Goal: Transaction & Acquisition: Purchase product/service

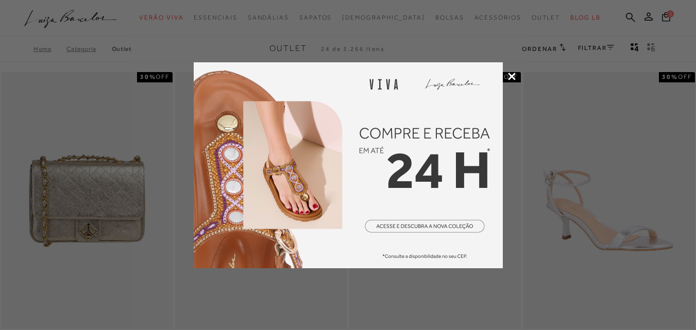
click at [513, 74] on icon at bounding box center [512, 77] width 8 height 8
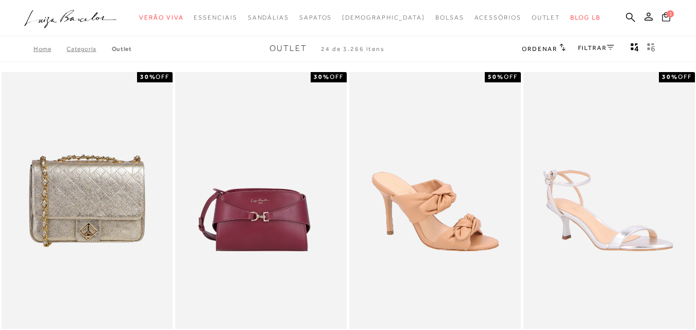
click at [662, 18] on icon at bounding box center [666, 17] width 8 height 10
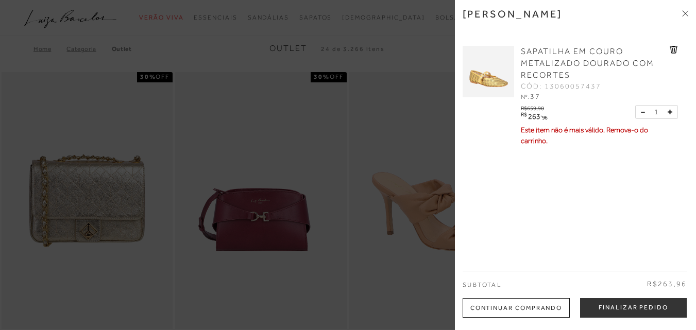
click at [670, 47] on icon at bounding box center [674, 50] width 8 height 8
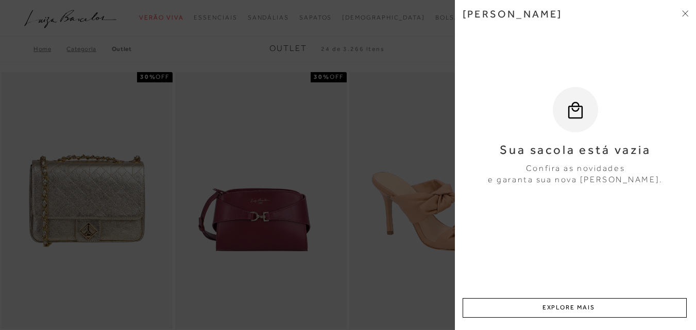
click at [685, 11] on icon at bounding box center [685, 13] width 6 height 6
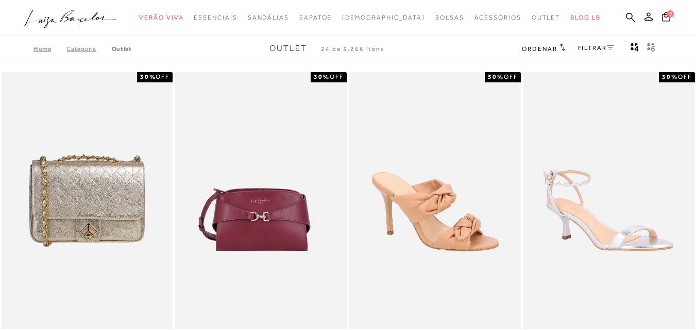
click at [590, 50] on link "FILTRAR" at bounding box center [596, 47] width 36 height 7
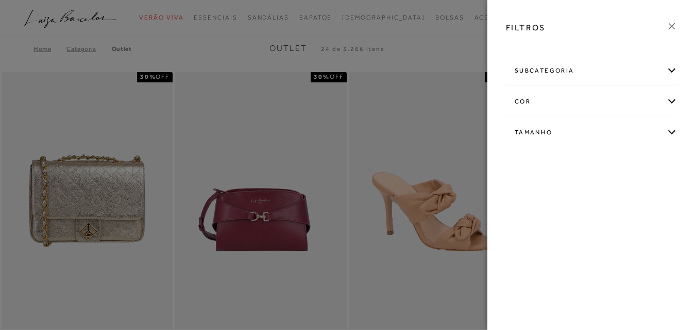
click at [551, 73] on div "subcategoria" at bounding box center [591, 70] width 171 height 27
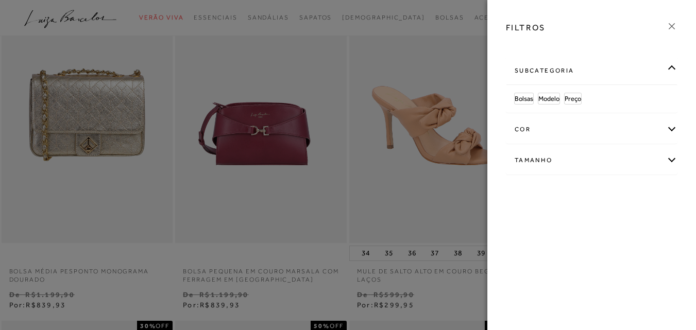
click at [670, 66] on div "subcategoria" at bounding box center [591, 70] width 171 height 27
click at [565, 133] on div "Tamanho" at bounding box center [591, 132] width 171 height 27
click at [535, 208] on link "Ver mais..." at bounding box center [534, 211] width 28 height 8
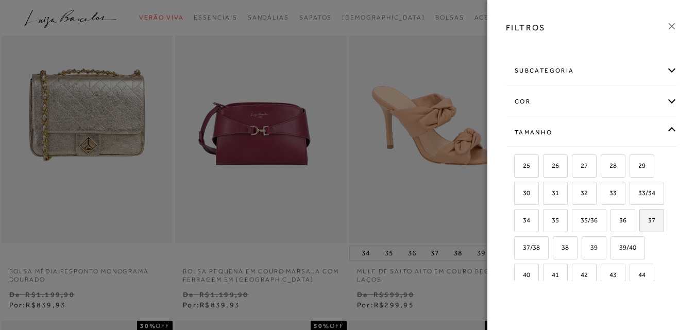
click at [640, 224] on span "37" at bounding box center [647, 220] width 15 height 8
click at [638, 227] on input "37" at bounding box center [643, 222] width 10 height 10
checkbox input "true"
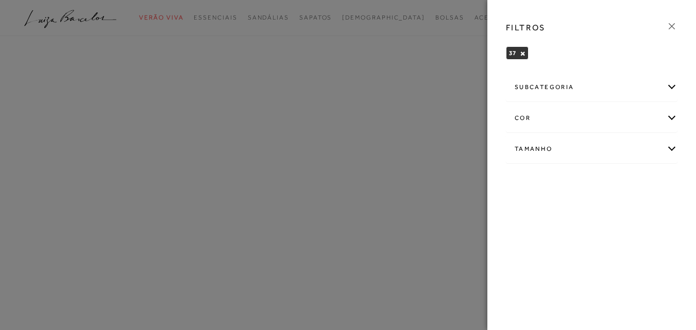
click at [576, 91] on div "subcategoria" at bounding box center [591, 87] width 171 height 27
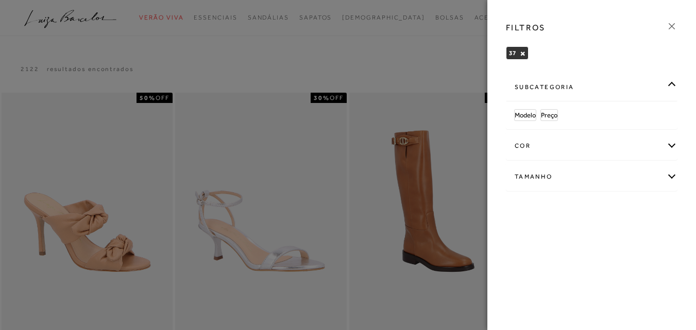
click at [576, 91] on div "subcategoria" at bounding box center [591, 87] width 171 height 27
click at [670, 27] on icon at bounding box center [671, 26] width 11 height 11
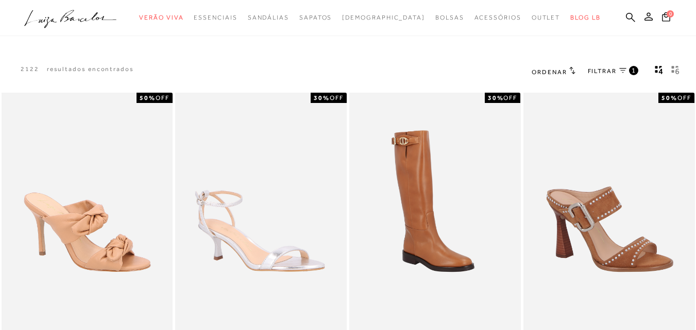
click at [562, 67] on h2 "Ordenar" at bounding box center [553, 71] width 43 height 10
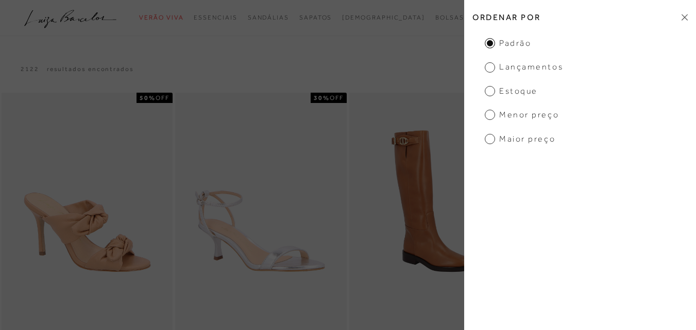
click at [529, 120] on span "Menor Preço" at bounding box center [522, 114] width 74 height 11
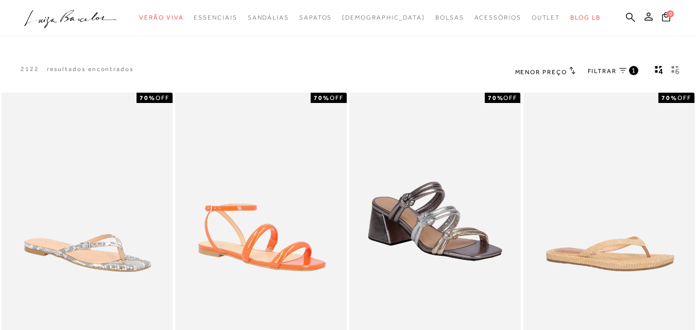
click at [677, 70] on icon "gridText6Desc" at bounding box center [675, 69] width 8 height 9
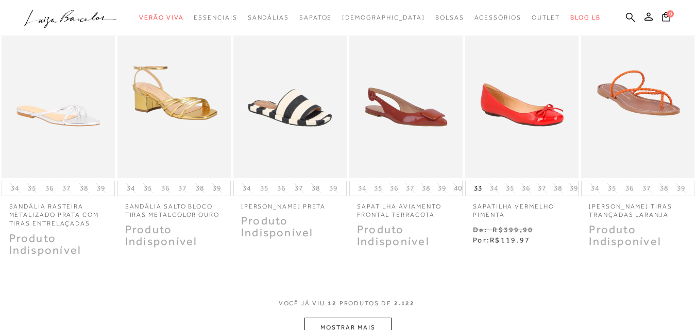
scroll to position [429, 0]
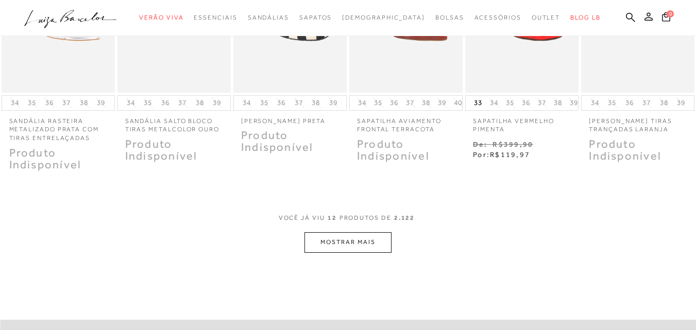
click at [324, 249] on button "MOSTRAR MAIS" at bounding box center [347, 242] width 87 height 20
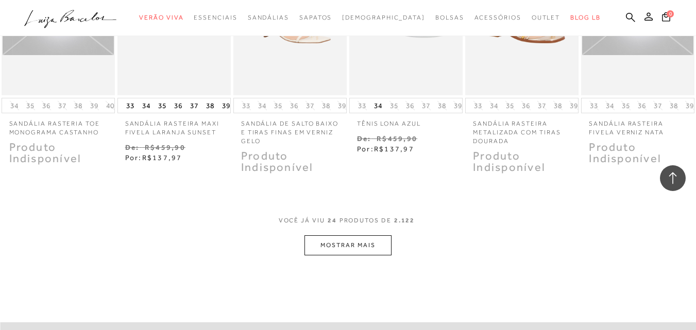
scroll to position [1030, 0]
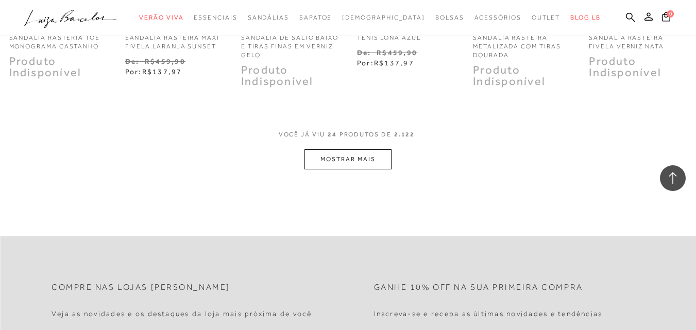
click at [384, 161] on button "MOSTRAR MAIS" at bounding box center [347, 159] width 87 height 20
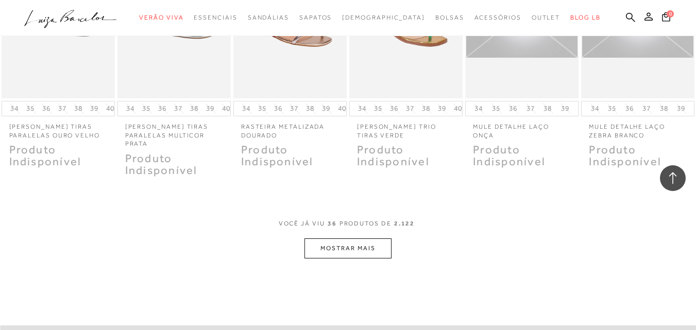
scroll to position [1632, 0]
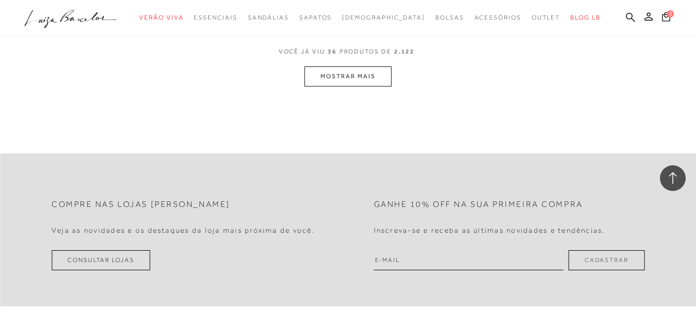
click at [364, 72] on button "MOSTRAR MAIS" at bounding box center [347, 76] width 87 height 20
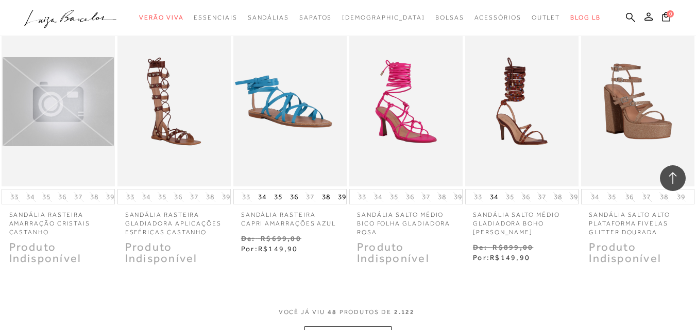
scroll to position [2061, 0]
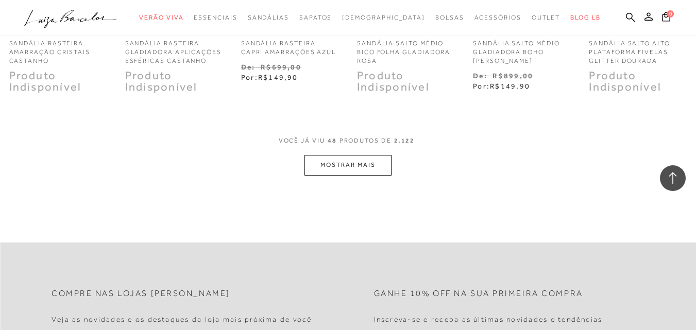
click at [369, 161] on button "MOSTRAR MAIS" at bounding box center [347, 165] width 87 height 20
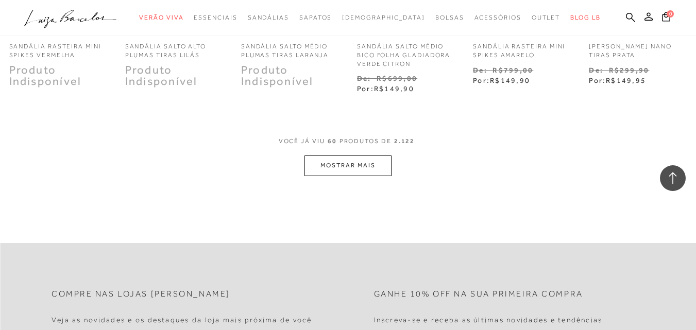
scroll to position [2662, 0]
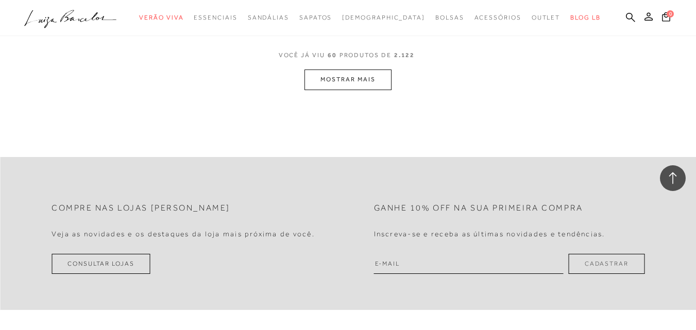
click at [358, 84] on button "MOSTRAR MAIS" at bounding box center [347, 80] width 87 height 20
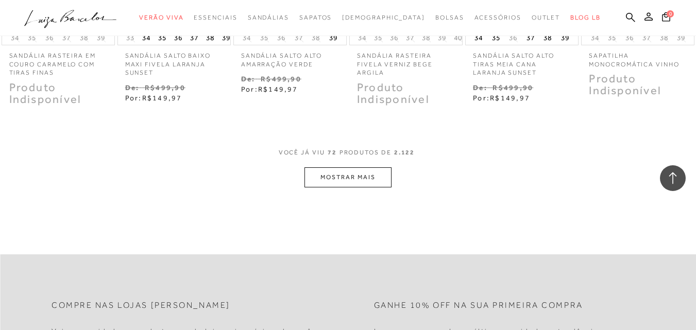
scroll to position [3177, 0]
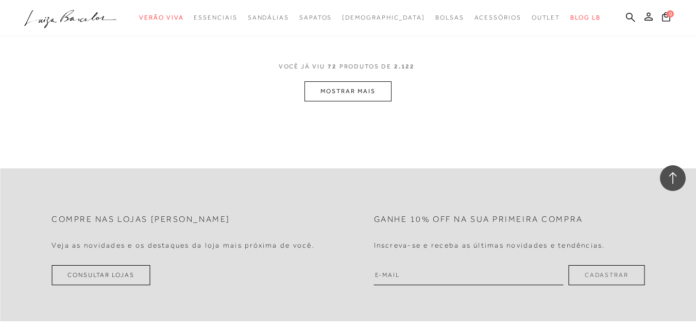
click at [376, 99] on button "MOSTRAR MAIS" at bounding box center [347, 91] width 87 height 20
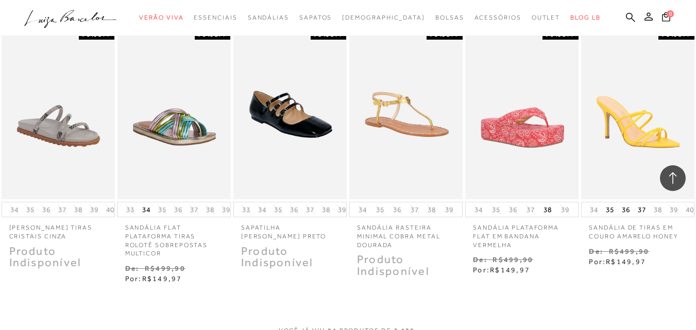
scroll to position [3520, 0]
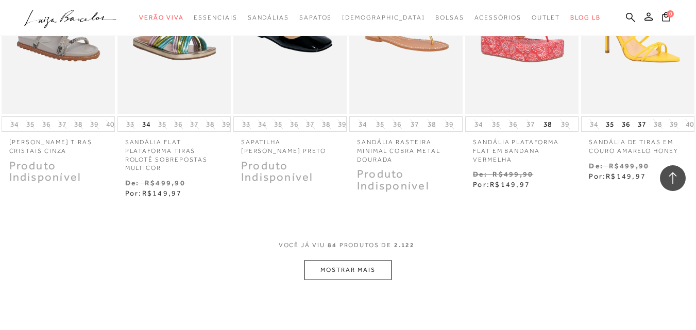
click at [372, 267] on button "MOSTRAR MAIS" at bounding box center [347, 270] width 87 height 20
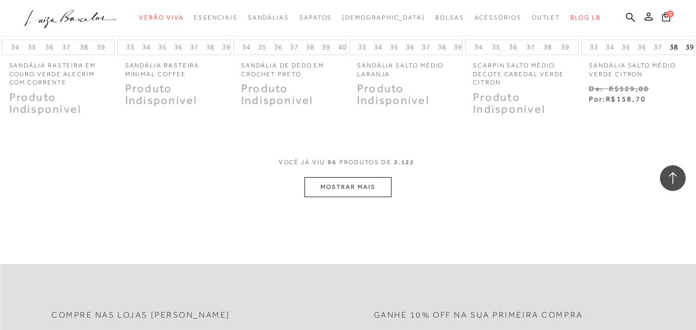
scroll to position [4207, 0]
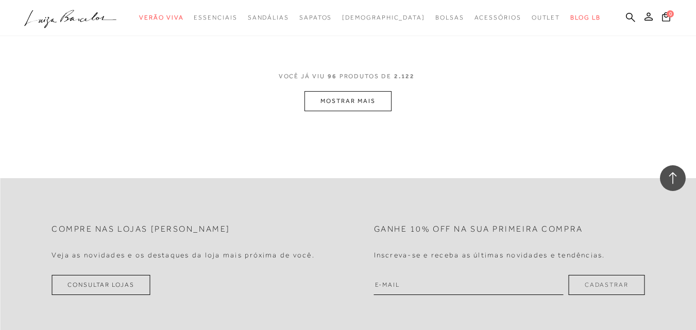
click at [362, 95] on button "MOSTRAR MAIS" at bounding box center [347, 101] width 87 height 20
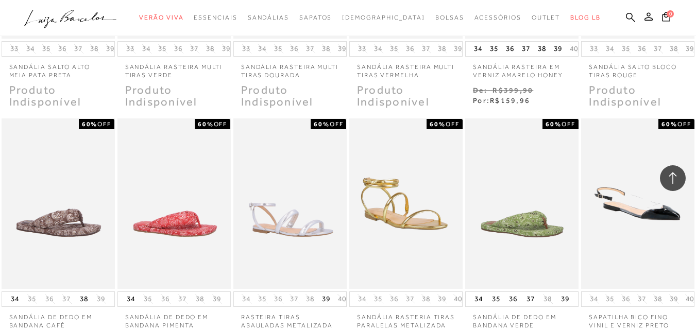
scroll to position [4550, 0]
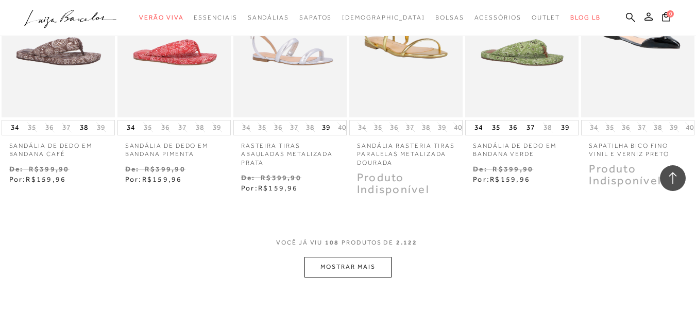
click at [374, 265] on button "MOSTRAR MAIS" at bounding box center [347, 267] width 87 height 20
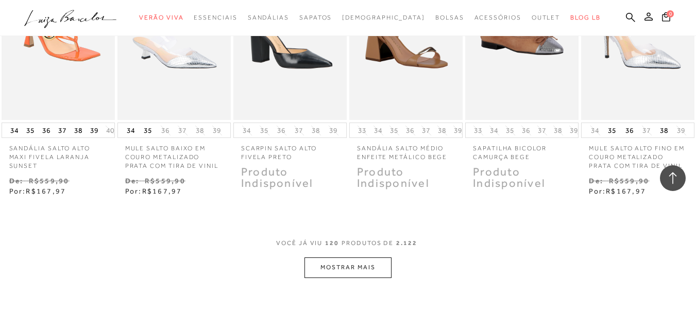
scroll to position [5152, 0]
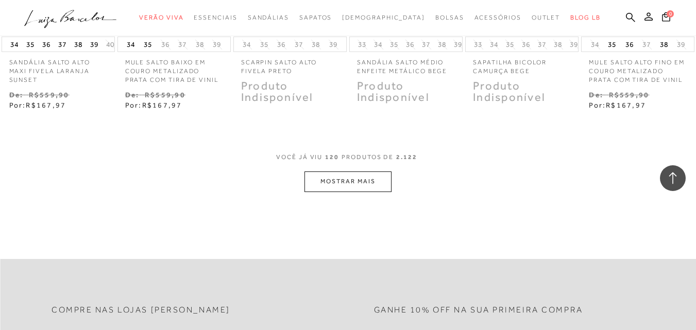
click at [379, 182] on button "MOSTRAR MAIS" at bounding box center [347, 182] width 87 height 20
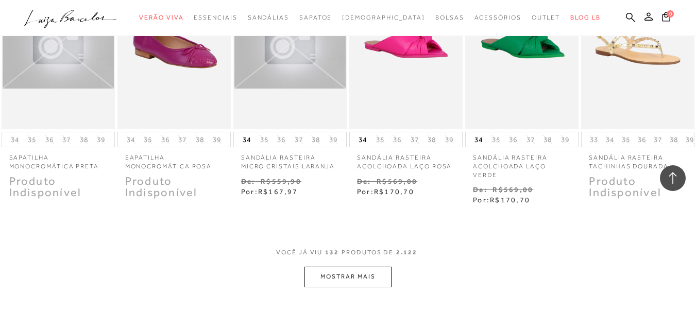
scroll to position [5667, 0]
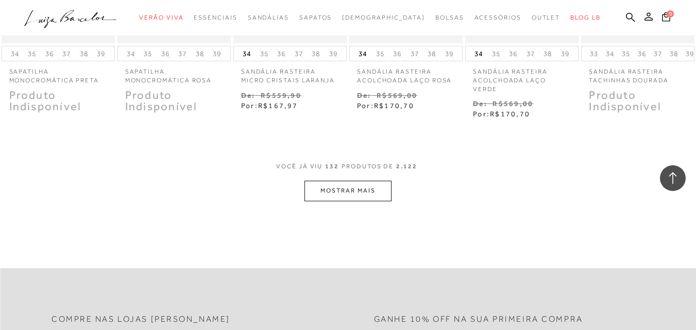
click at [361, 194] on button "MOSTRAR MAIS" at bounding box center [347, 191] width 87 height 20
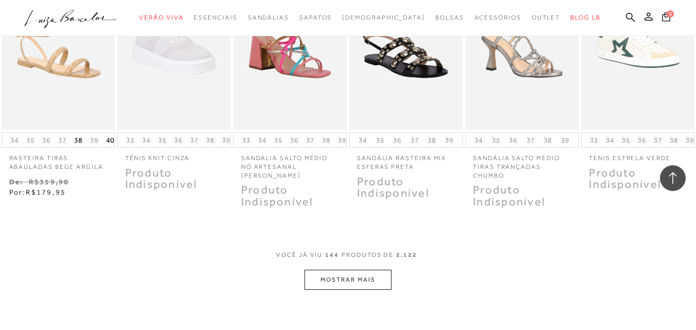
scroll to position [6182, 0]
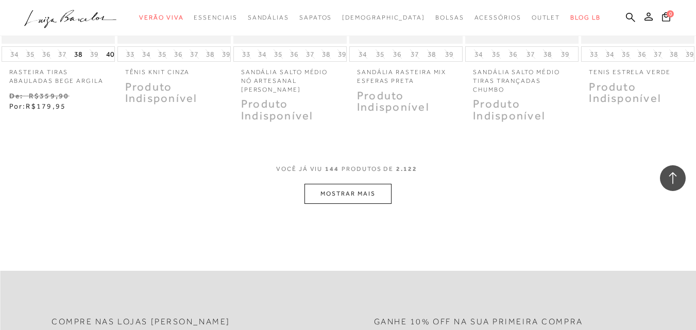
click at [355, 198] on button "MOSTRAR MAIS" at bounding box center [347, 194] width 87 height 20
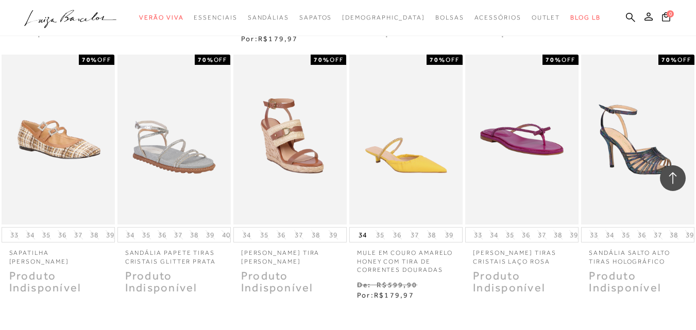
scroll to position [6611, 0]
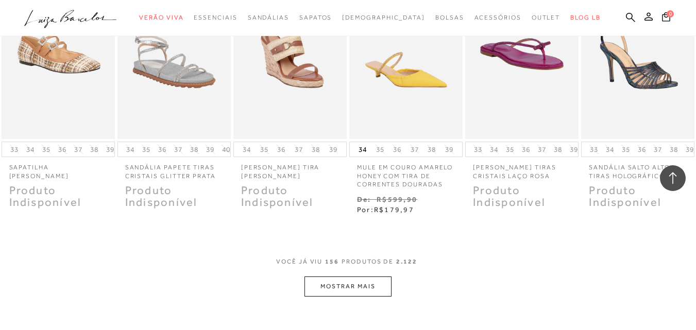
click at [376, 292] on button "MOSTRAR MAIS" at bounding box center [347, 287] width 87 height 20
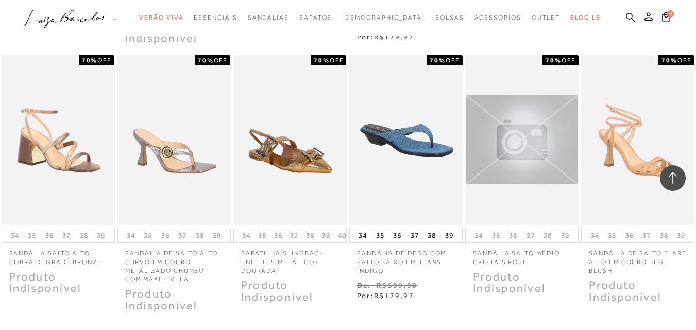
scroll to position [7126, 0]
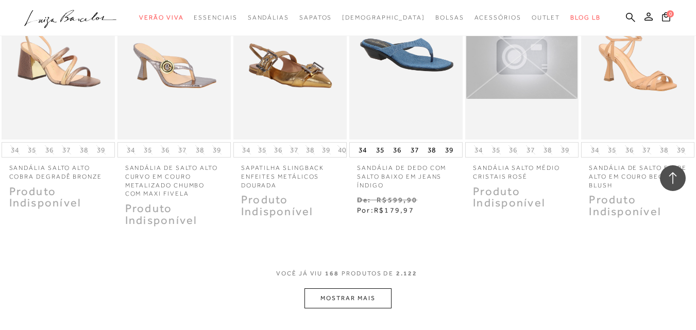
click at [371, 305] on button "MOSTRAR MAIS" at bounding box center [347, 298] width 87 height 20
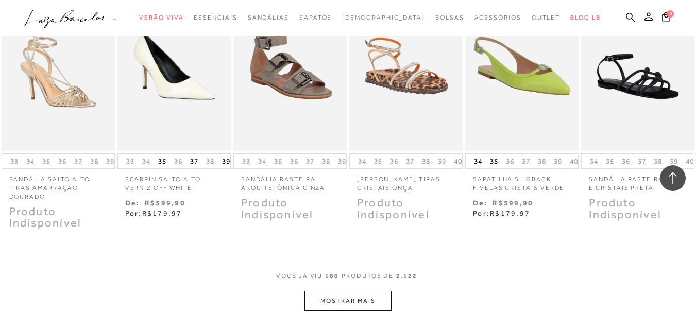
scroll to position [7727, 0]
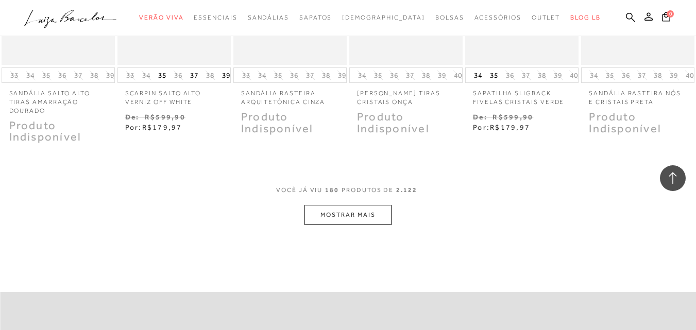
click at [369, 218] on button "MOSTRAR MAIS" at bounding box center [347, 215] width 87 height 20
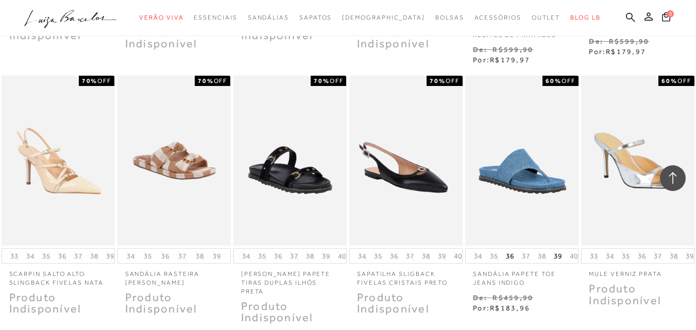
scroll to position [8156, 0]
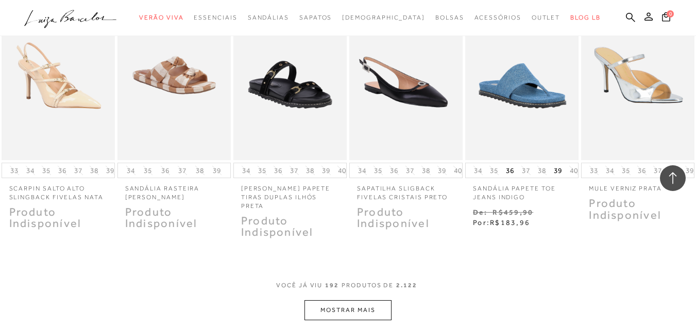
click at [355, 300] on button "MOSTRAR MAIS" at bounding box center [347, 310] width 87 height 20
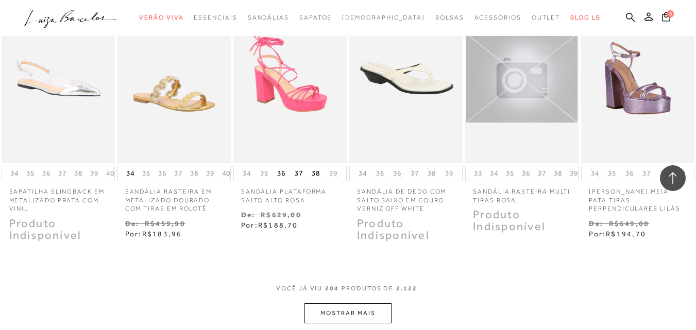
scroll to position [8758, 0]
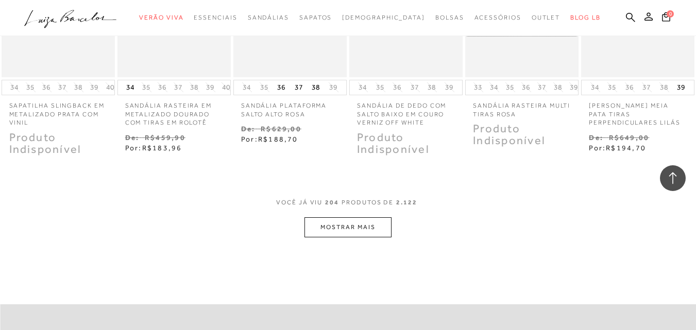
click at [363, 221] on button "MOSTRAR MAIS" at bounding box center [347, 227] width 87 height 20
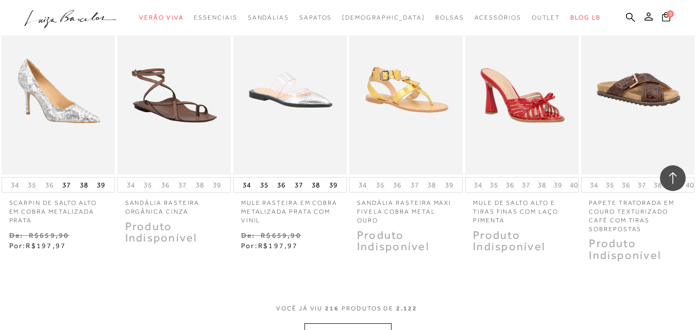
scroll to position [9273, 0]
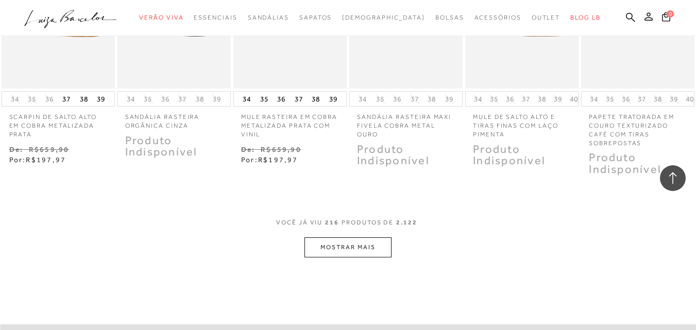
click at [332, 237] on button "MOSTRAR MAIS" at bounding box center [347, 247] width 87 height 20
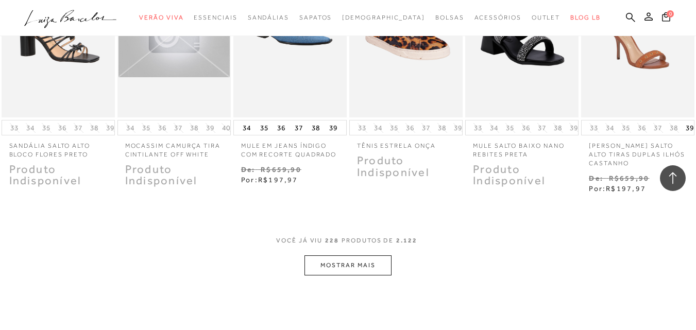
scroll to position [9874, 0]
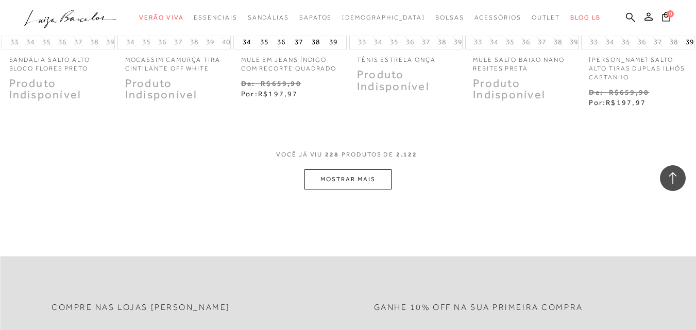
click at [359, 173] on button "MOSTRAR MAIS" at bounding box center [347, 179] width 87 height 20
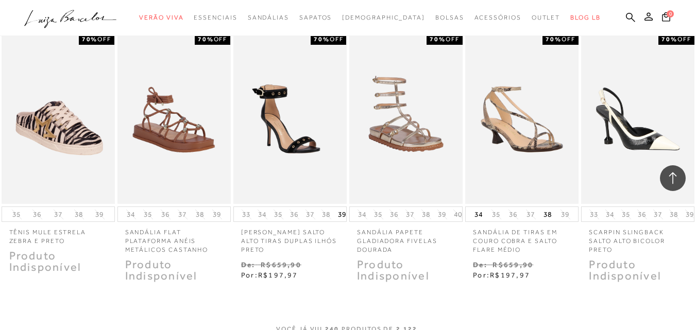
scroll to position [10303, 0]
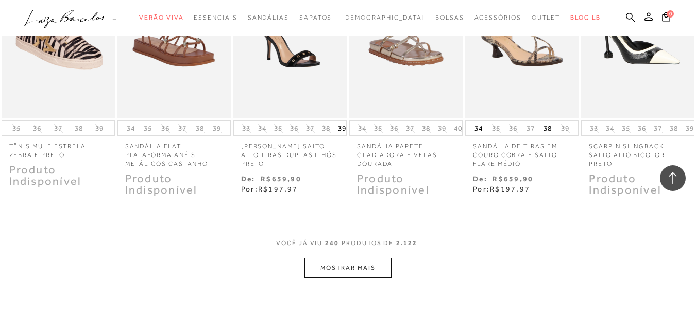
click at [339, 262] on button "MOSTRAR MAIS" at bounding box center [347, 268] width 87 height 20
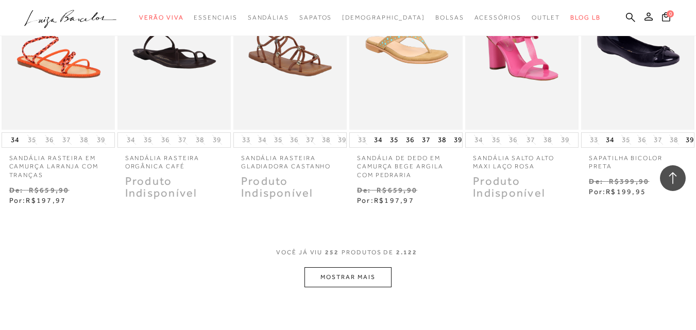
scroll to position [10904, 0]
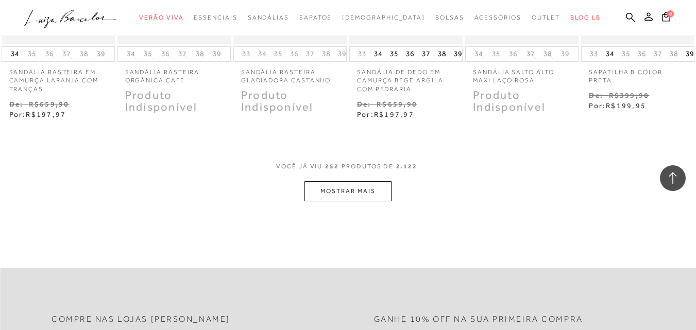
click at [384, 184] on button "MOSTRAR MAIS" at bounding box center [347, 191] width 87 height 20
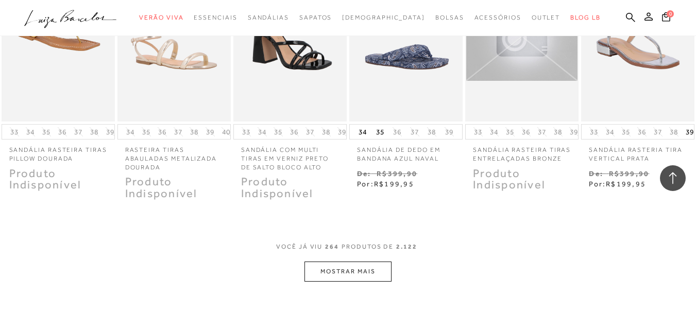
scroll to position [11419, 0]
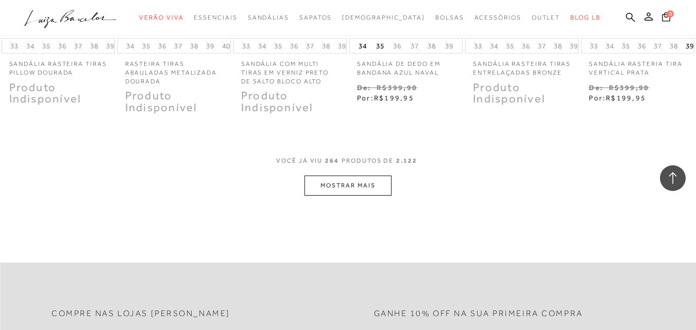
click at [363, 176] on button "MOSTRAR MAIS" at bounding box center [347, 186] width 87 height 20
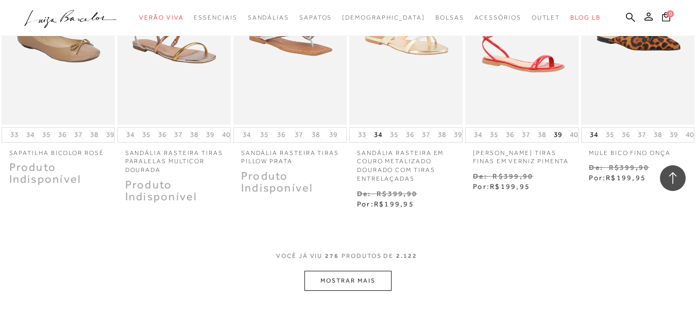
scroll to position [11935, 0]
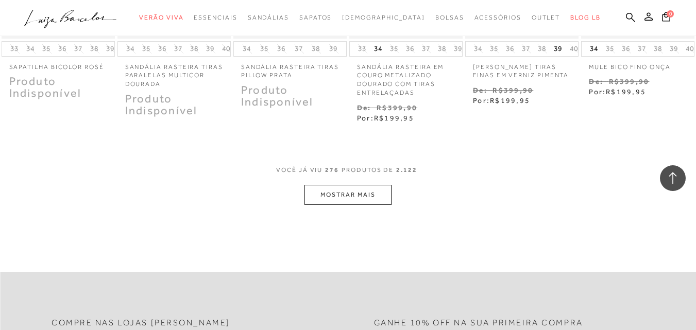
click at [366, 185] on button "MOSTRAR MAIS" at bounding box center [347, 195] width 87 height 20
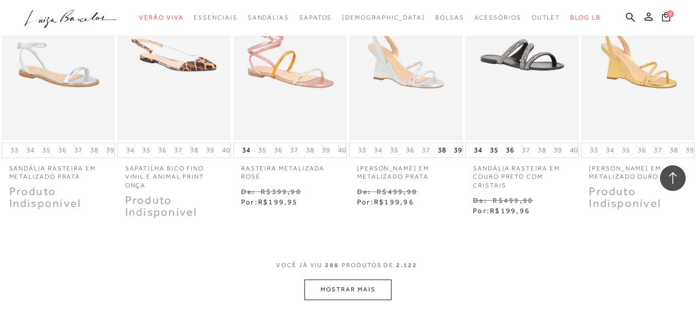
scroll to position [12450, 0]
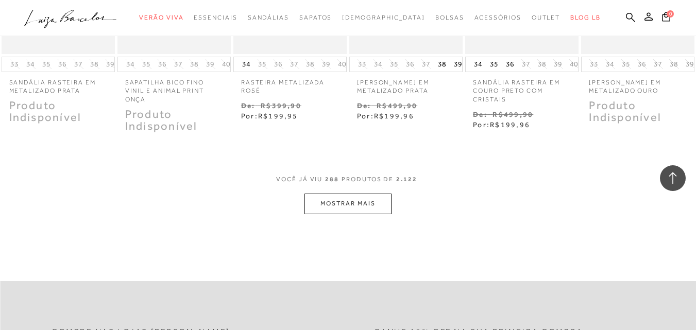
click at [351, 194] on button "MOSTRAR MAIS" at bounding box center [347, 204] width 87 height 20
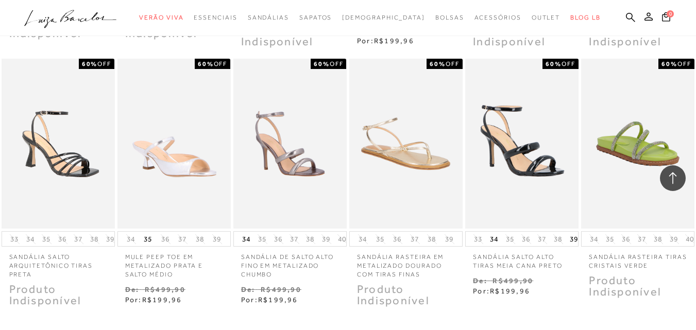
scroll to position [12879, 0]
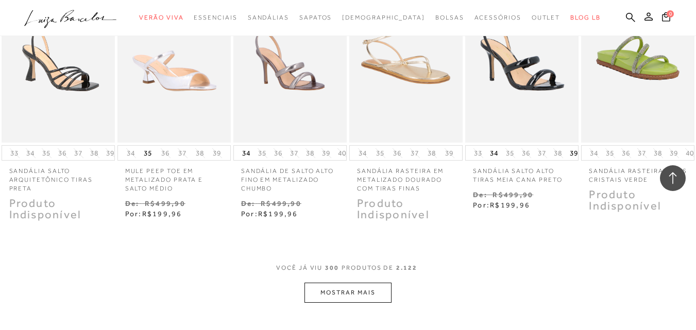
click at [351, 283] on button "MOSTRAR MAIS" at bounding box center [347, 293] width 87 height 20
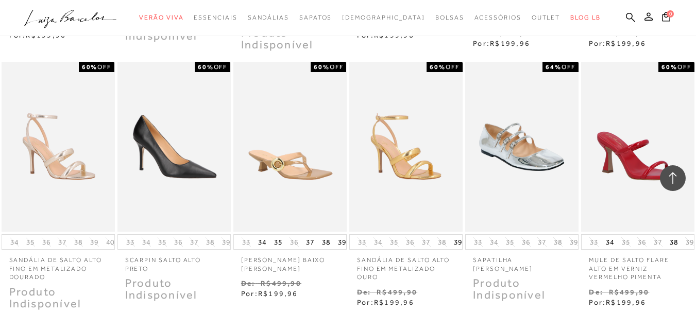
scroll to position [13394, 0]
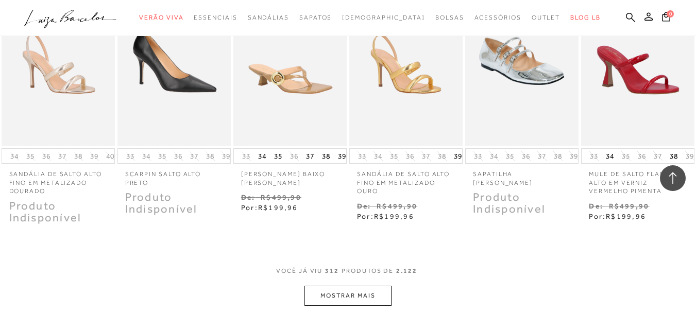
click at [355, 286] on button "MOSTRAR MAIS" at bounding box center [347, 296] width 87 height 20
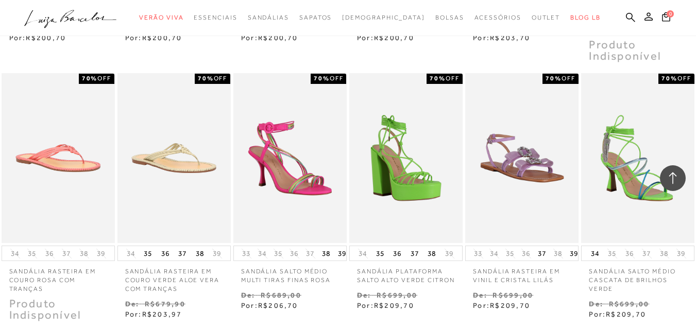
scroll to position [13909, 0]
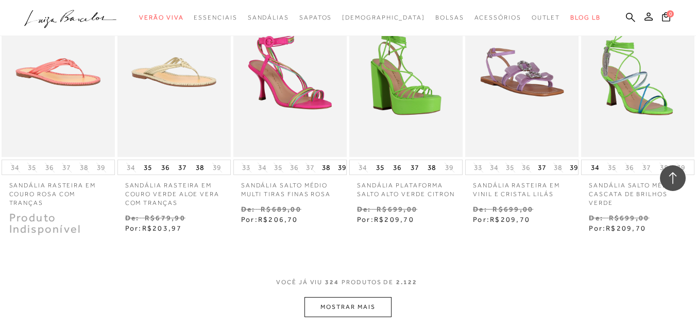
click at [371, 297] on button "MOSTRAR MAIS" at bounding box center [347, 307] width 87 height 20
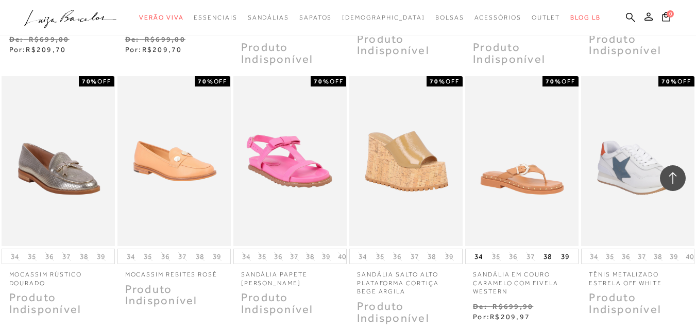
scroll to position [14424, 0]
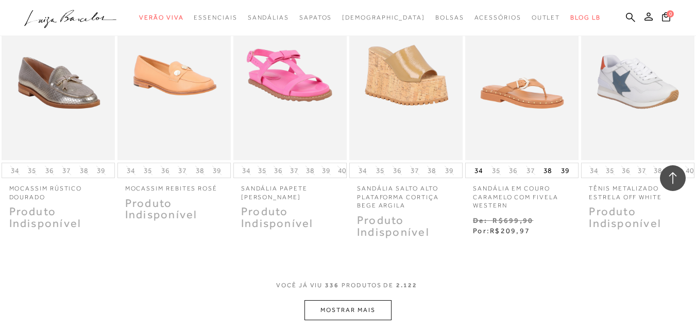
click at [362, 300] on button "MOSTRAR MAIS" at bounding box center [347, 310] width 87 height 20
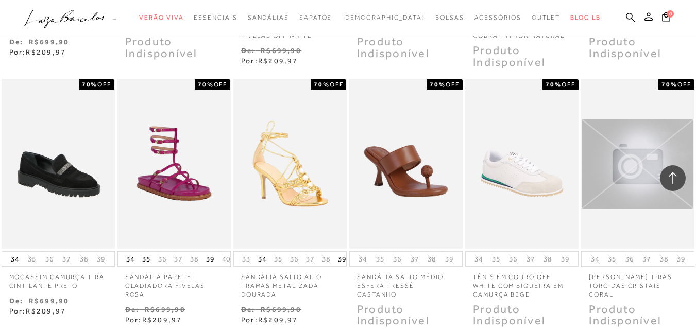
scroll to position [15026, 0]
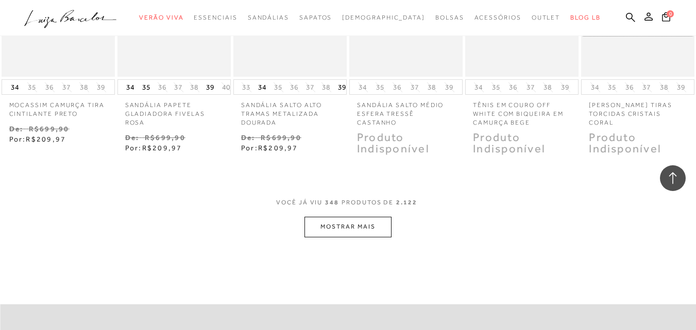
click at [369, 217] on button "MOSTRAR MAIS" at bounding box center [347, 227] width 87 height 20
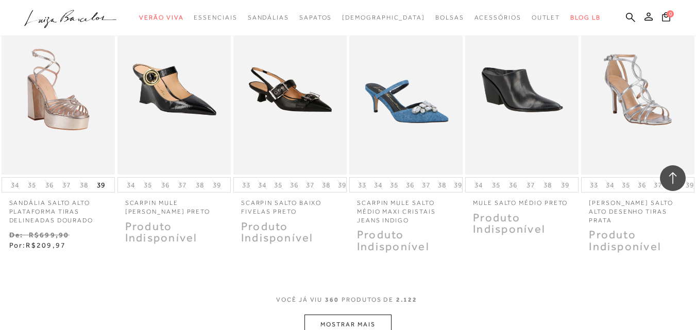
scroll to position [15541, 0]
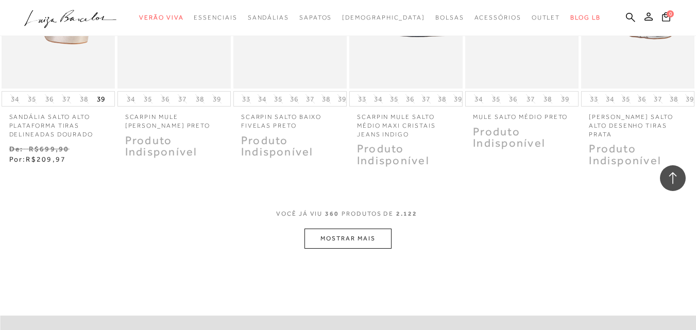
click at [369, 229] on button "MOSTRAR MAIS" at bounding box center [347, 239] width 87 height 20
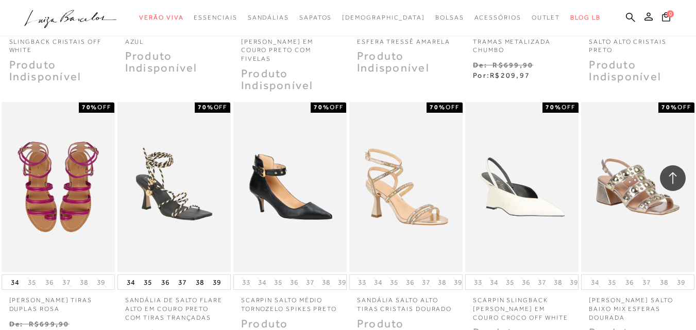
scroll to position [15970, 0]
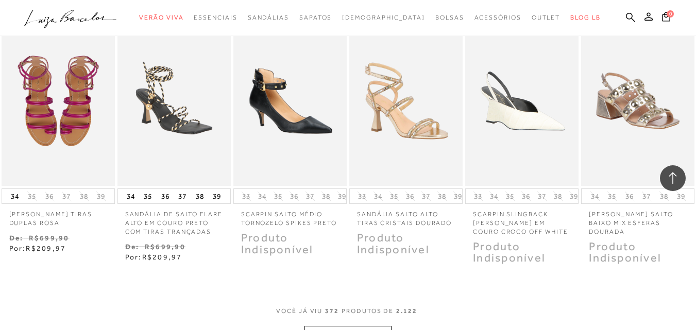
click at [348, 326] on button "MOSTRAR MAIS" at bounding box center [347, 336] width 87 height 20
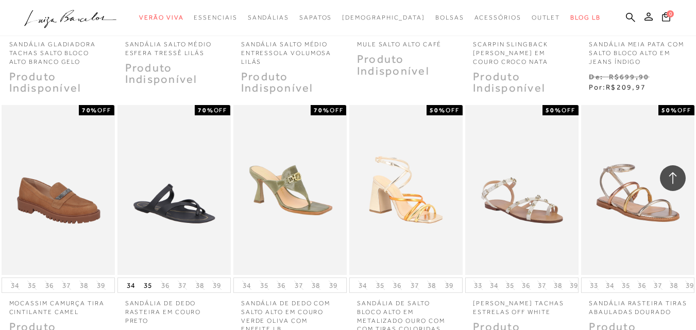
scroll to position [16485, 0]
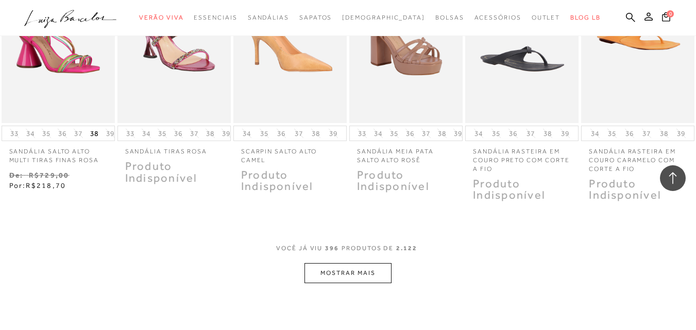
scroll to position [17172, 0]
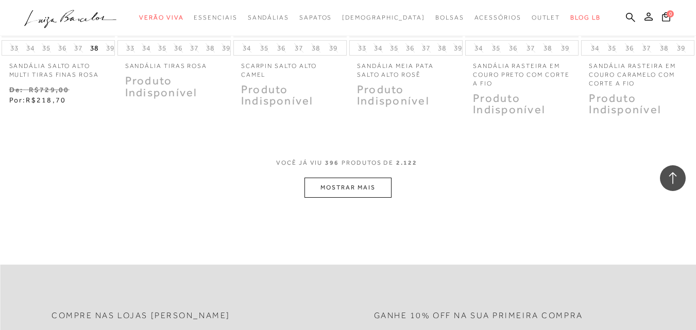
click at [350, 178] on button "MOSTRAR MAIS" at bounding box center [347, 188] width 87 height 20
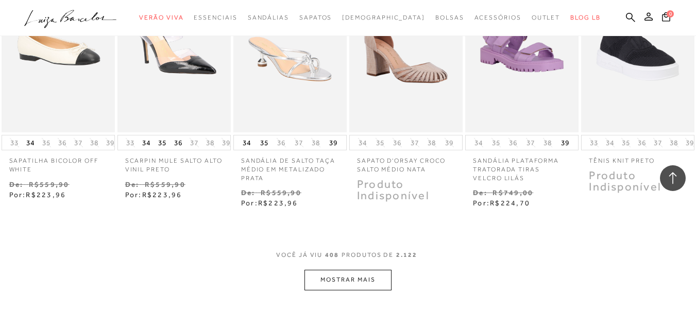
scroll to position [17687, 0]
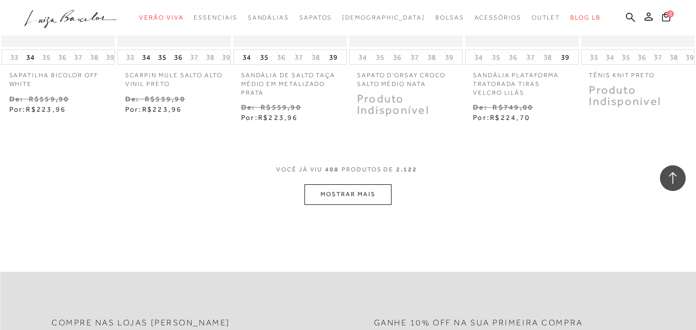
click at [346, 184] on button "MOSTRAR MAIS" at bounding box center [347, 194] width 87 height 20
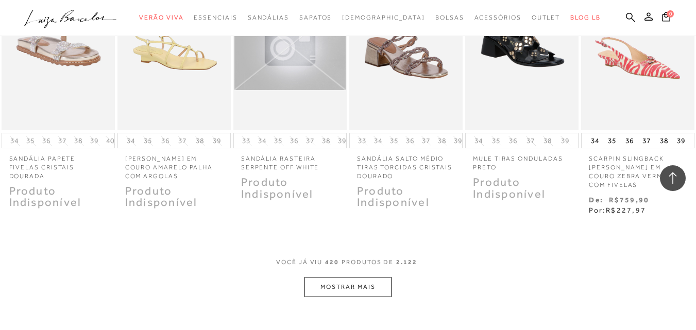
scroll to position [18202, 0]
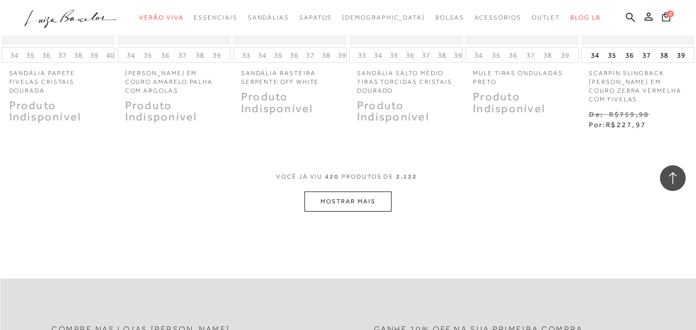
click at [364, 192] on button "MOSTRAR MAIS" at bounding box center [347, 202] width 87 height 20
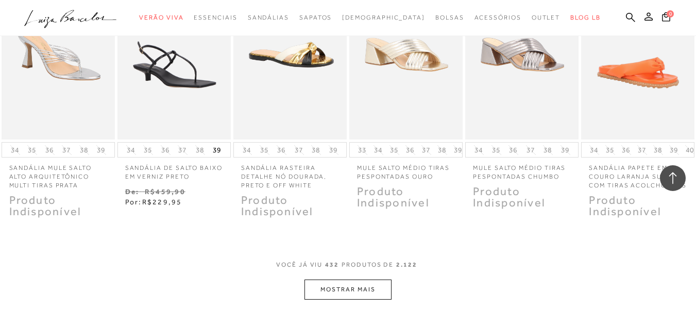
scroll to position [18717, 0]
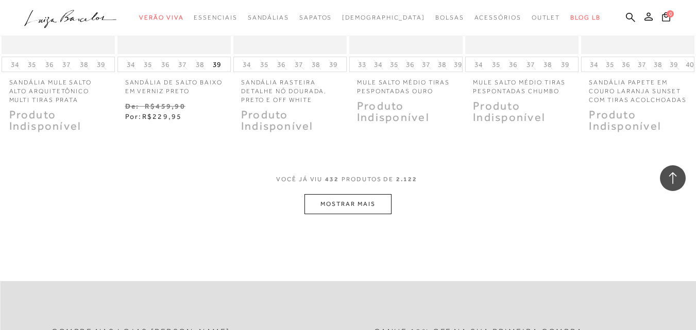
click at [355, 194] on button "MOSTRAR MAIS" at bounding box center [347, 204] width 87 height 20
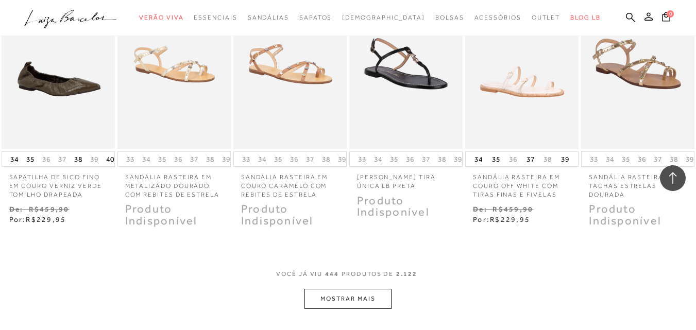
scroll to position [19232, 0]
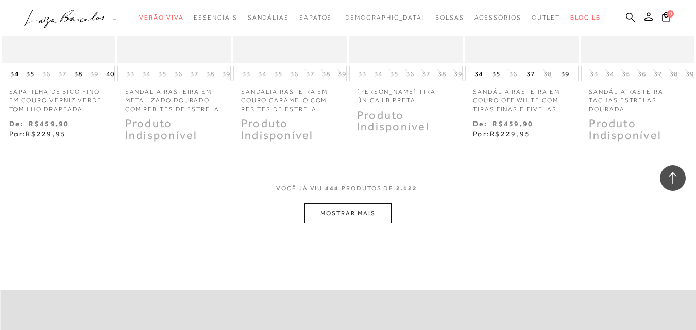
click at [366, 203] on button "MOSTRAR MAIS" at bounding box center [347, 213] width 87 height 20
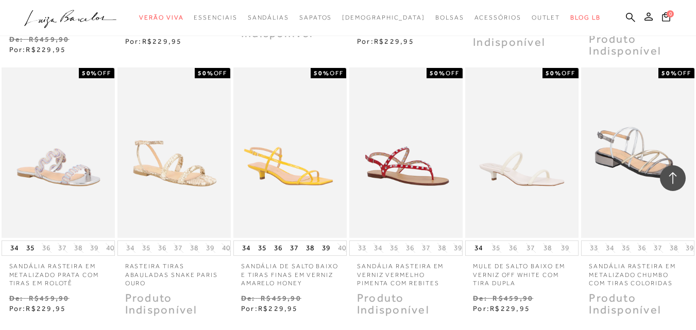
scroll to position [19662, 0]
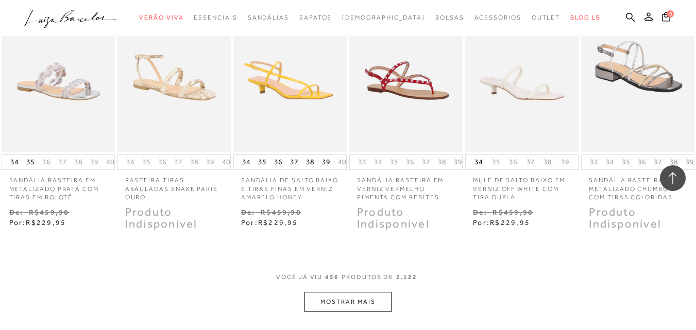
click at [333, 292] on button "MOSTRAR MAIS" at bounding box center [347, 302] width 87 height 20
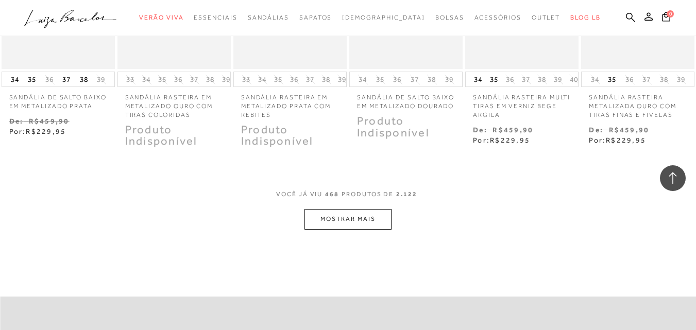
scroll to position [20177, 0]
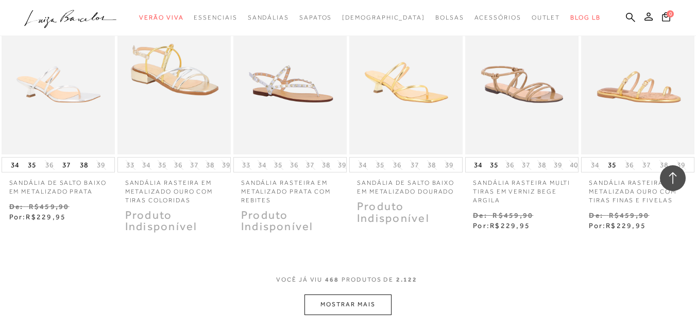
click at [370, 295] on button "MOSTRAR MAIS" at bounding box center [347, 305] width 87 height 20
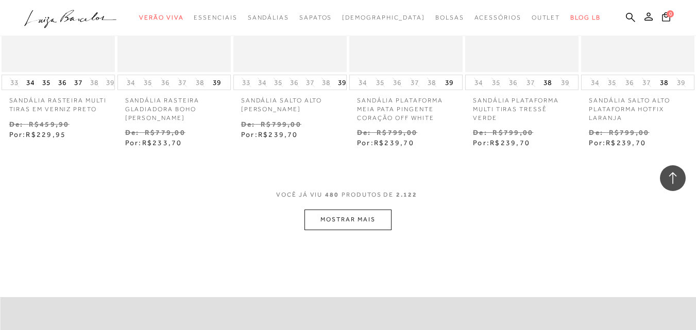
scroll to position [20864, 0]
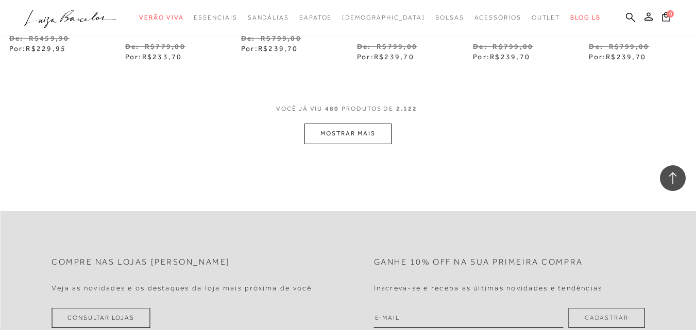
click at [367, 124] on button "MOSTRAR MAIS" at bounding box center [347, 134] width 87 height 20
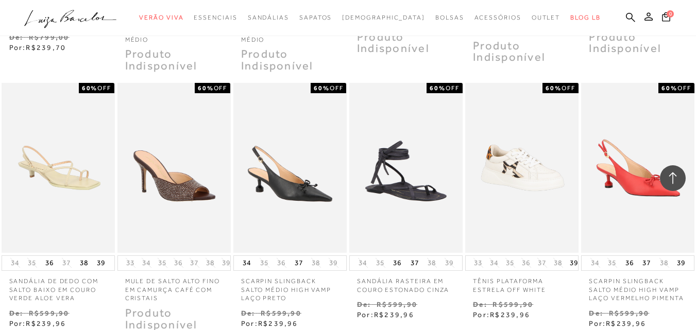
scroll to position [21293, 0]
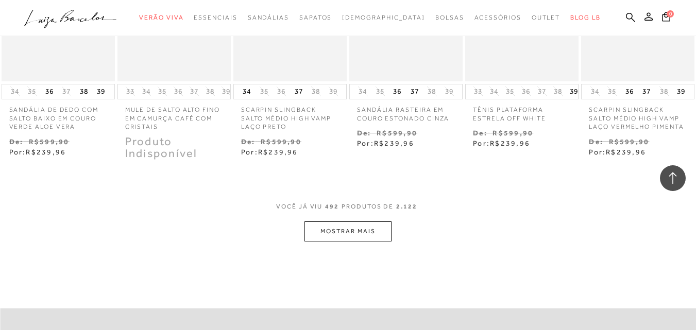
click at [342, 222] on button "MOSTRAR MAIS" at bounding box center [347, 232] width 87 height 20
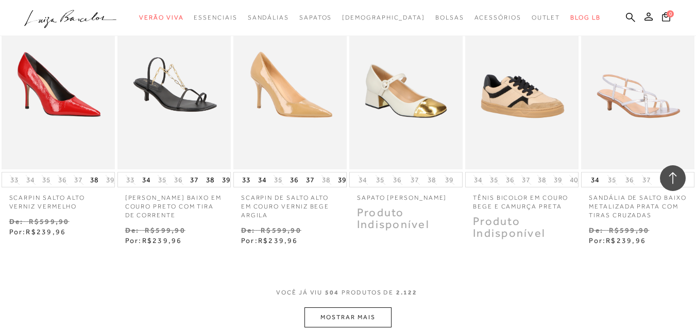
scroll to position [21808, 0]
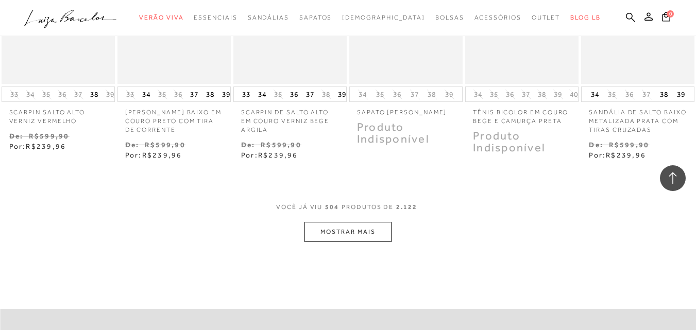
click at [332, 222] on button "MOSTRAR MAIS" at bounding box center [347, 232] width 87 height 20
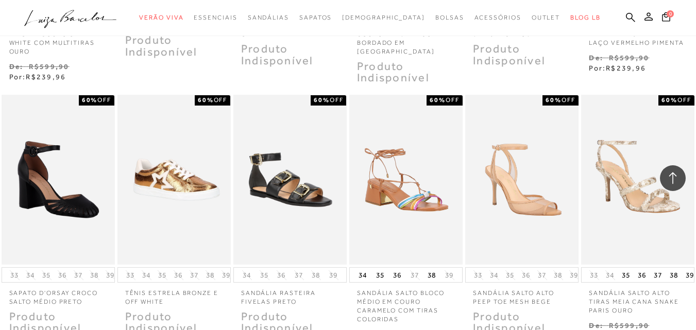
scroll to position [22238, 0]
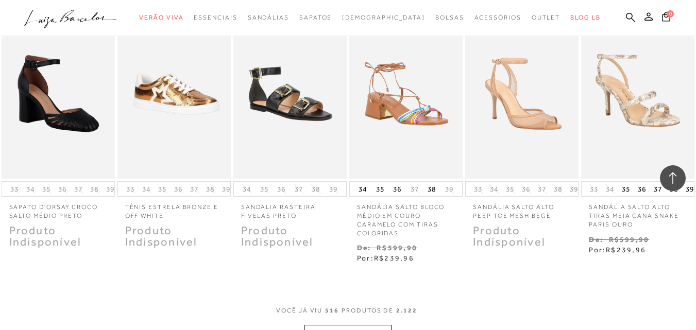
click at [349, 325] on button "MOSTRAR MAIS" at bounding box center [347, 335] width 87 height 20
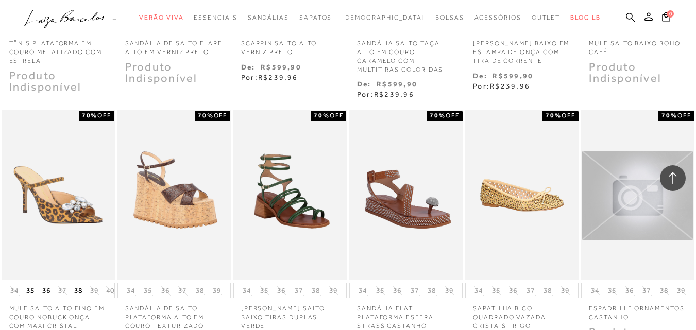
scroll to position [22838, 0]
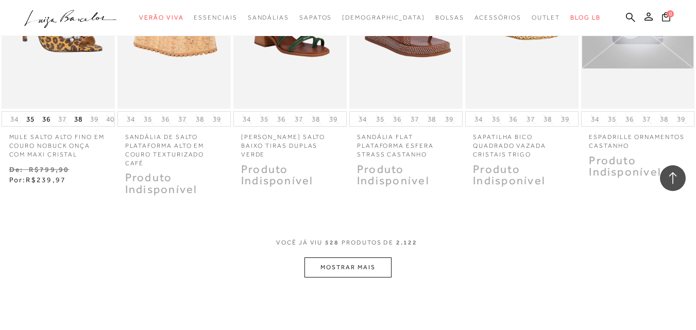
click at [346, 258] on button "MOSTRAR MAIS" at bounding box center [347, 268] width 87 height 20
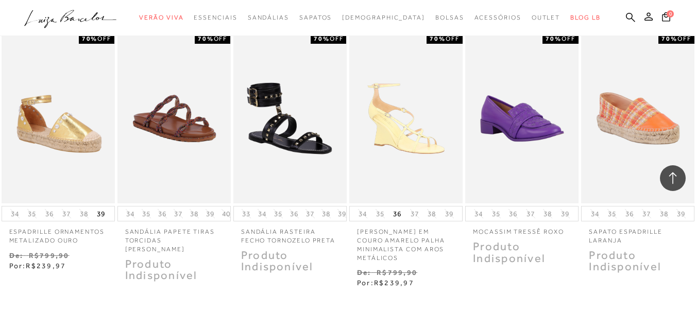
scroll to position [23354, 0]
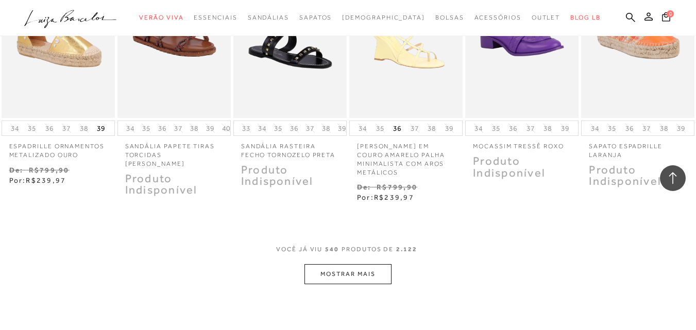
click at [349, 264] on button "MOSTRAR MAIS" at bounding box center [347, 274] width 87 height 20
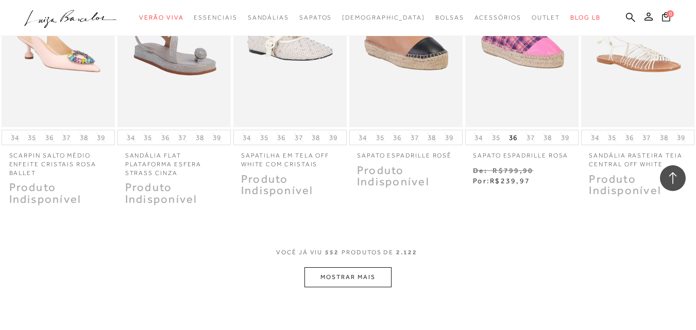
scroll to position [23955, 0]
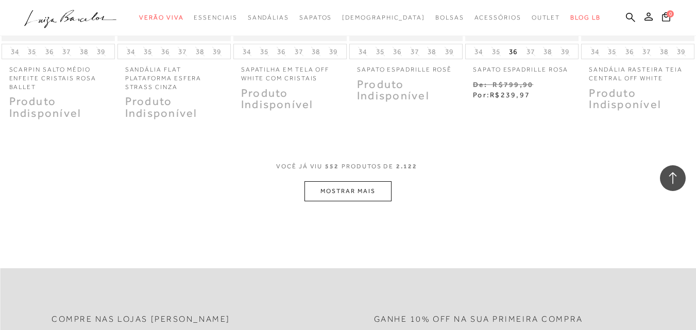
click at [352, 162] on div "VOCê JÁ VIU 552 PRODUTOS DE 2.122" at bounding box center [348, 171] width 144 height 19
click at [355, 181] on button "MOSTRAR MAIS" at bounding box center [347, 191] width 87 height 20
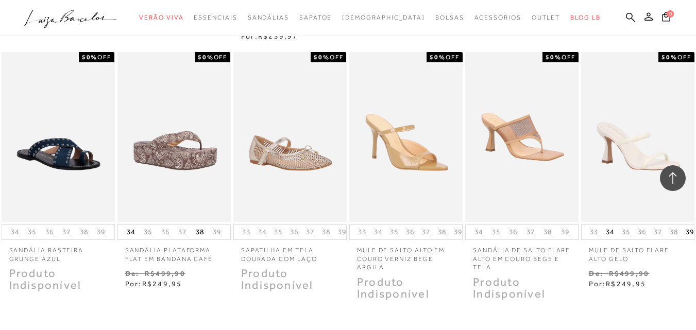
scroll to position [24470, 0]
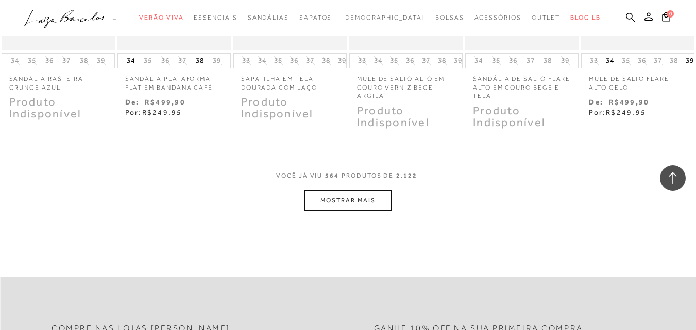
click at [338, 191] on button "MOSTRAR MAIS" at bounding box center [347, 201] width 87 height 20
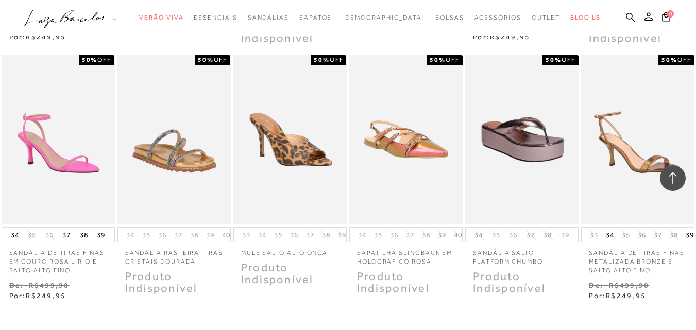
scroll to position [24899, 0]
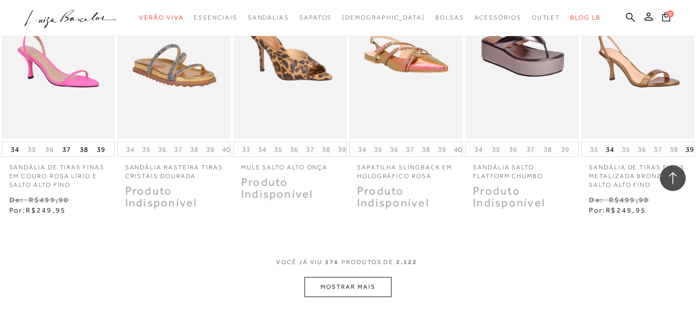
click at [345, 277] on button "MOSTRAR MAIS" at bounding box center [347, 287] width 87 height 20
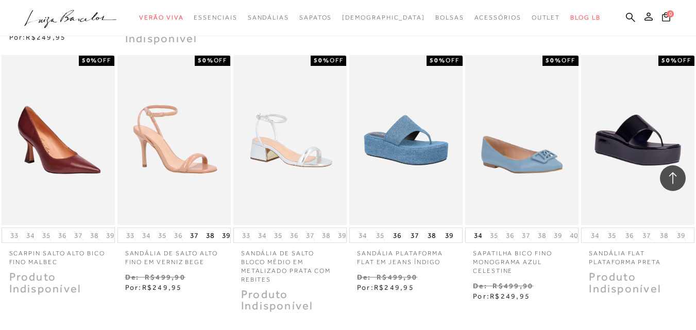
scroll to position [25414, 0]
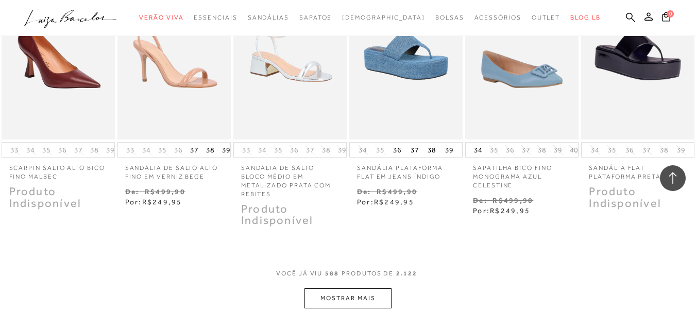
click at [320, 288] on button "MOSTRAR MAIS" at bounding box center [347, 298] width 87 height 20
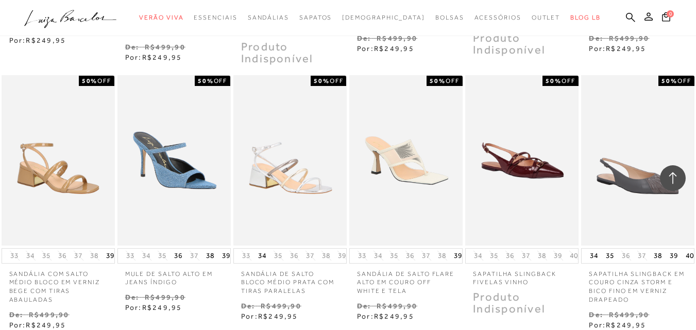
scroll to position [25929, 0]
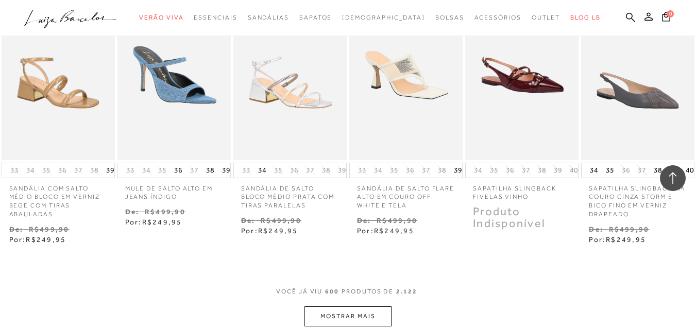
click at [344, 307] on button "MOSTRAR MAIS" at bounding box center [347, 317] width 87 height 20
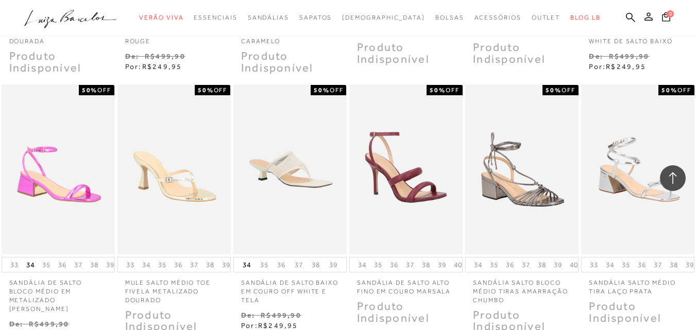
scroll to position [26445, 0]
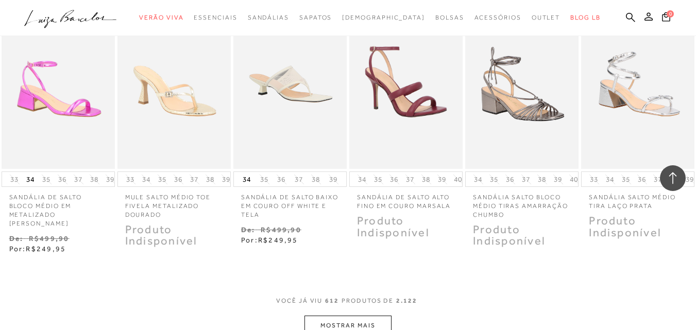
click at [326, 316] on button "MOSTRAR MAIS" at bounding box center [347, 326] width 87 height 20
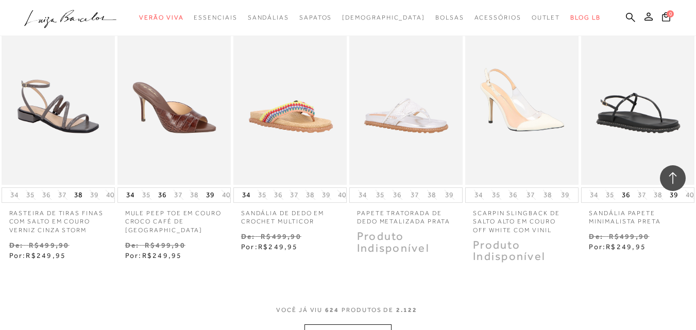
scroll to position [27046, 0]
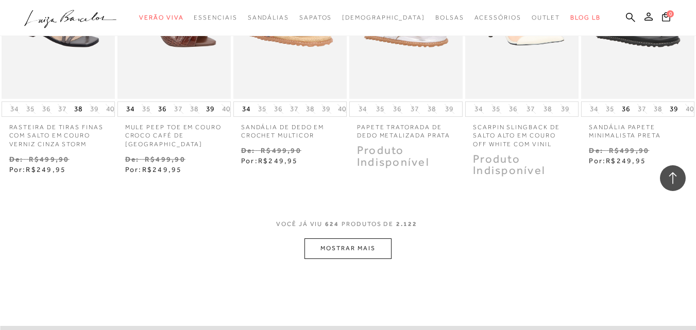
click at [351, 239] on button "MOSTRAR MAIS" at bounding box center [347, 249] width 87 height 20
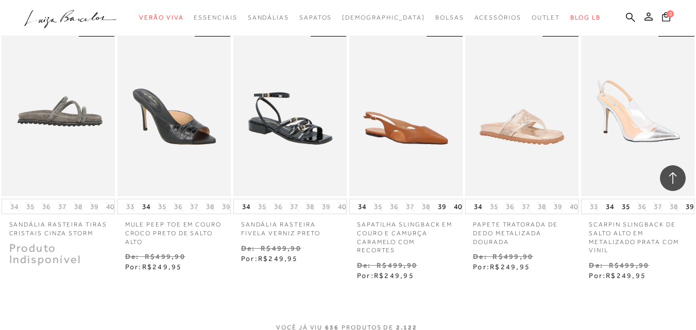
scroll to position [27561, 0]
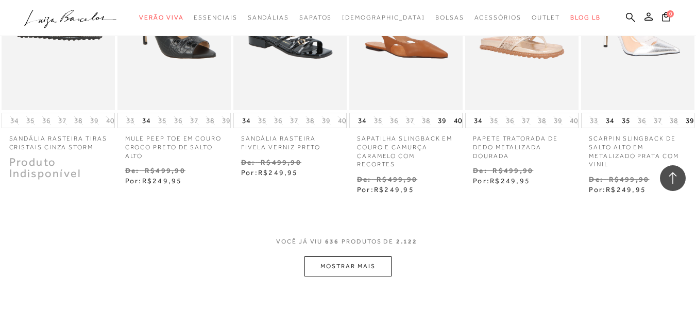
click at [381, 257] on button "MOSTRAR MAIS" at bounding box center [347, 267] width 87 height 20
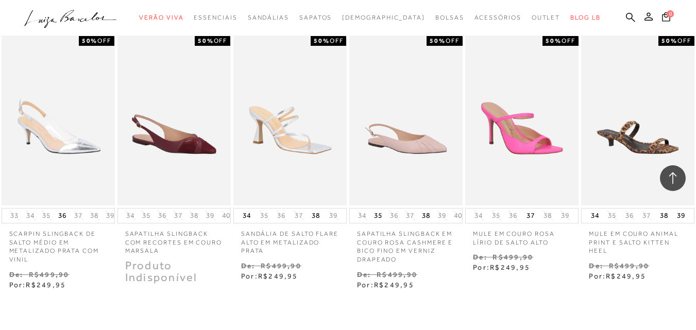
scroll to position [28076, 0]
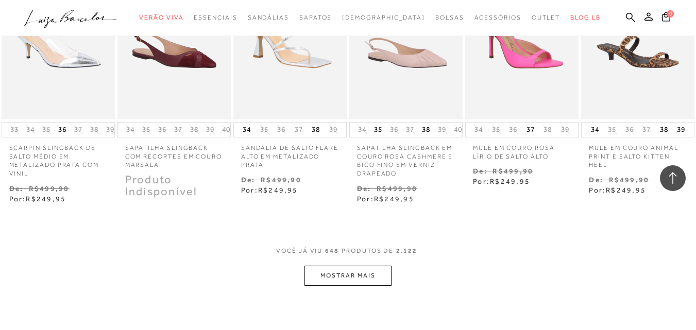
click at [337, 266] on button "MOSTRAR MAIS" at bounding box center [347, 276] width 87 height 20
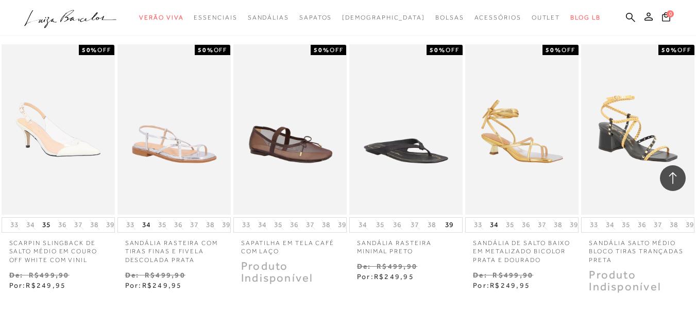
scroll to position [28591, 0]
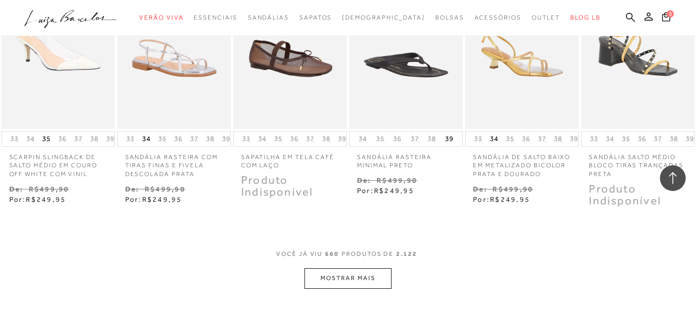
click at [363, 268] on button "MOSTRAR MAIS" at bounding box center [347, 278] width 87 height 20
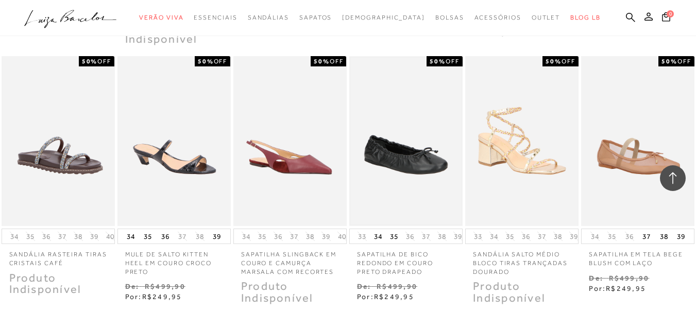
scroll to position [29106, 0]
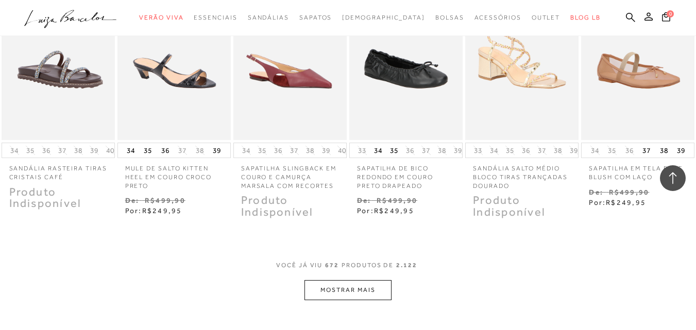
click at [352, 280] on button "MOSTRAR MAIS" at bounding box center [347, 290] width 87 height 20
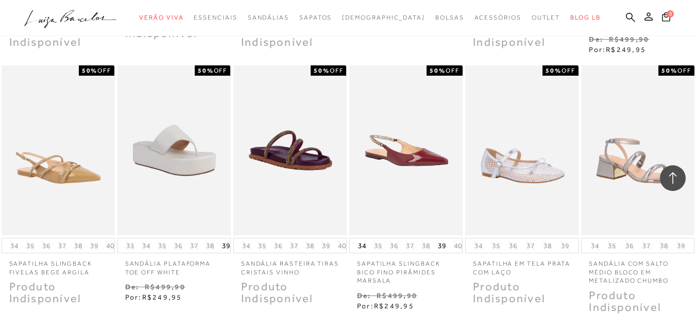
scroll to position [29622, 0]
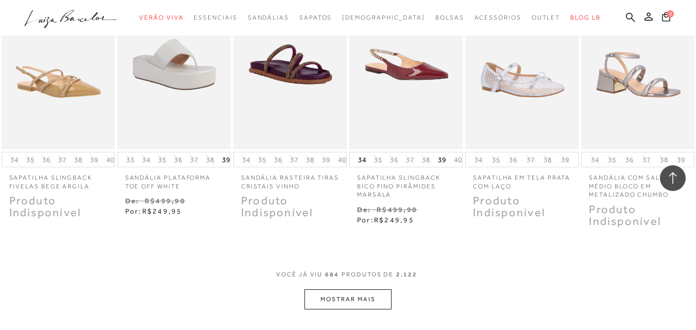
click at [374, 290] on button "MOSTRAR MAIS" at bounding box center [347, 300] width 87 height 20
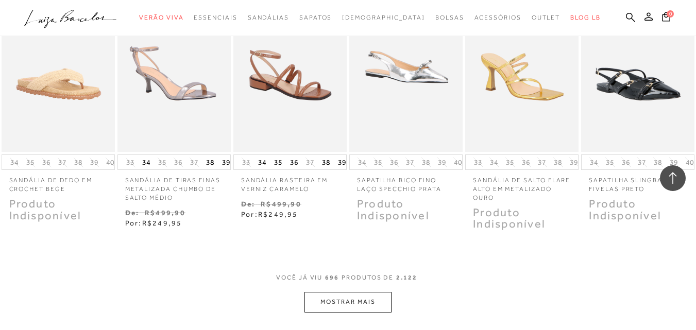
scroll to position [30223, 0]
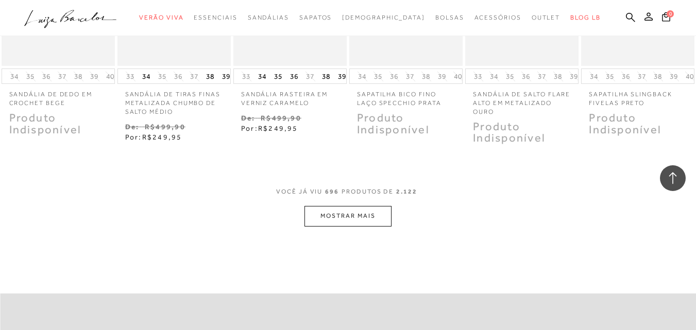
click at [356, 206] on button "MOSTRAR MAIS" at bounding box center [347, 216] width 87 height 20
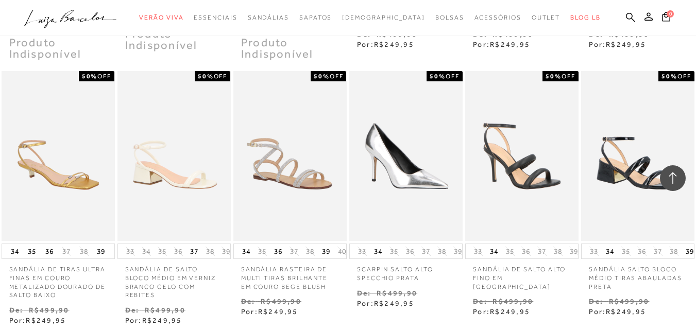
scroll to position [30652, 0]
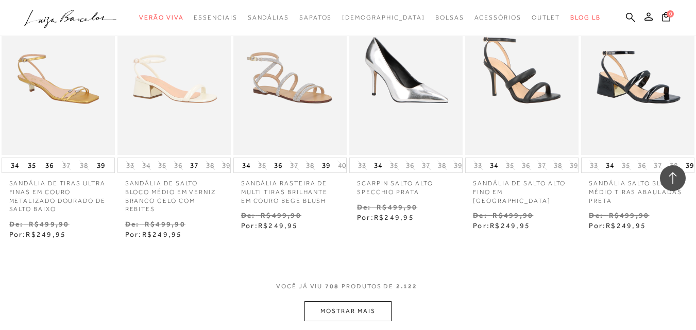
click at [366, 301] on button "MOSTRAR MAIS" at bounding box center [347, 311] width 87 height 20
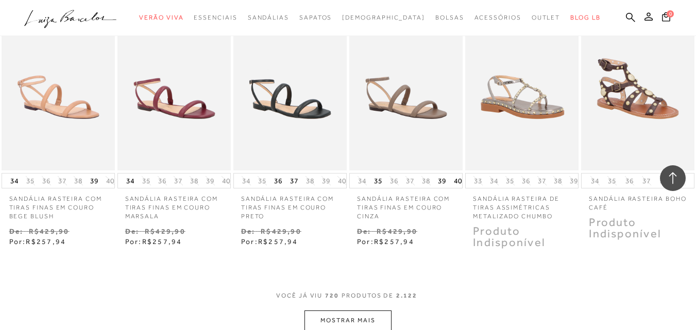
scroll to position [31253, 0]
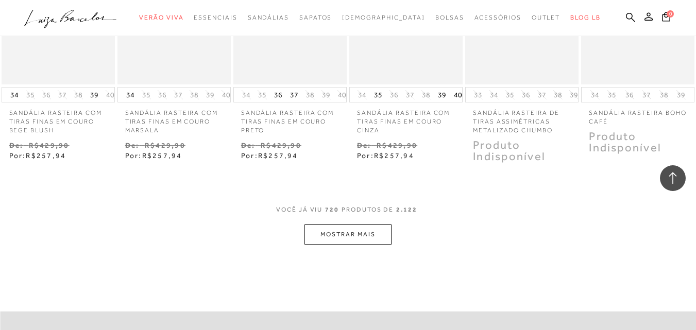
click at [350, 225] on button "MOSTRAR MAIS" at bounding box center [347, 235] width 87 height 20
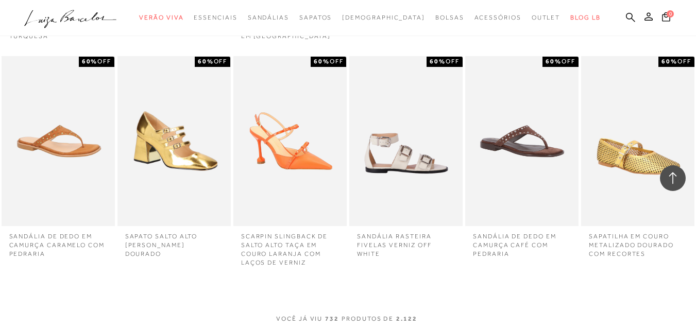
scroll to position [31682, 0]
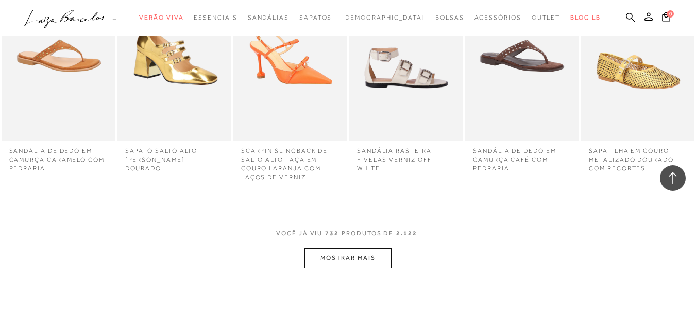
click at [360, 248] on button "MOSTRAR MAIS" at bounding box center [347, 258] width 87 height 20
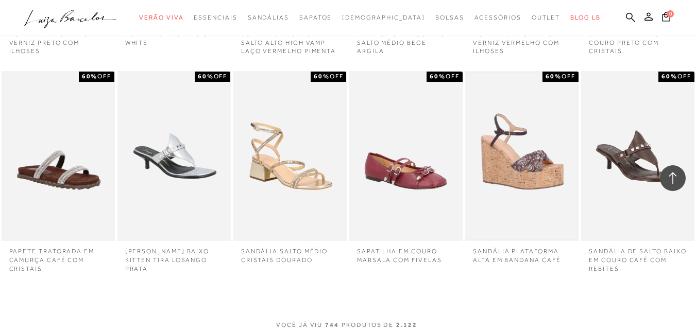
scroll to position [32112, 0]
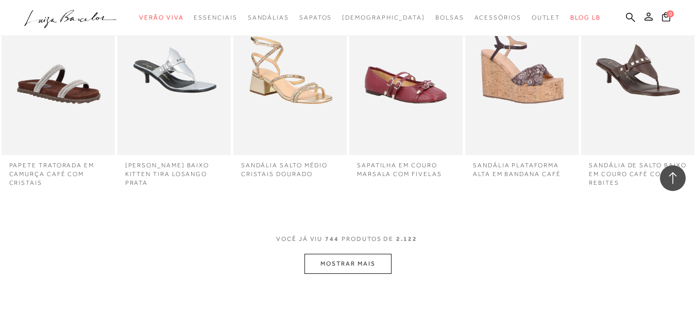
click at [377, 254] on button "MOSTRAR MAIS" at bounding box center [347, 264] width 87 height 20
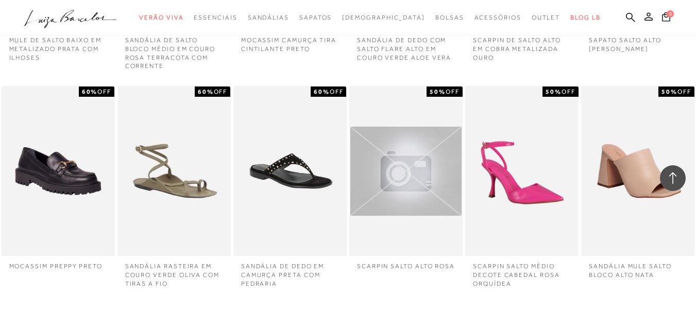
scroll to position [32541, 0]
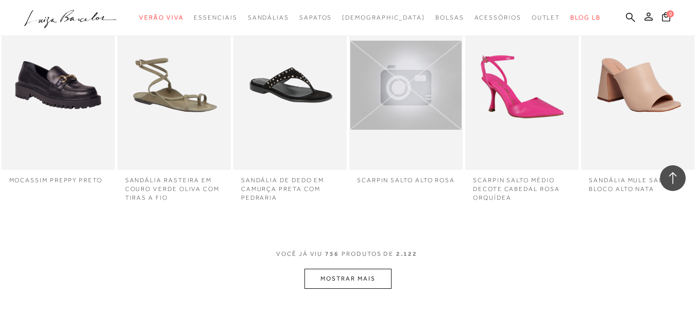
click at [338, 269] on button "MOSTRAR MAIS" at bounding box center [347, 279] width 87 height 20
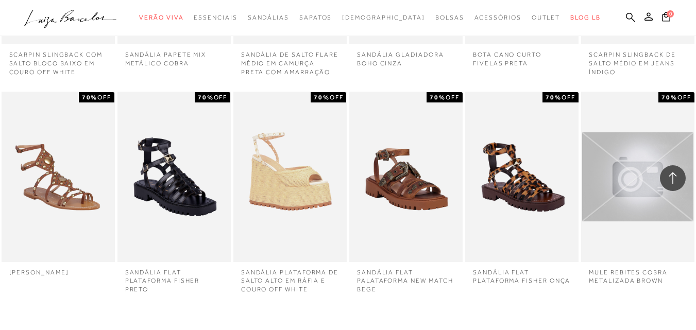
scroll to position [33056, 0]
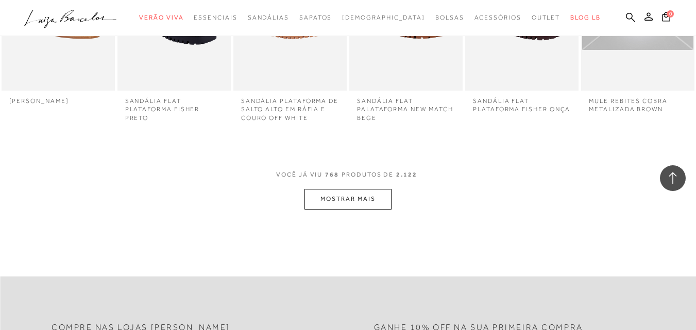
click at [339, 189] on button "MOSTRAR MAIS" at bounding box center [347, 199] width 87 height 20
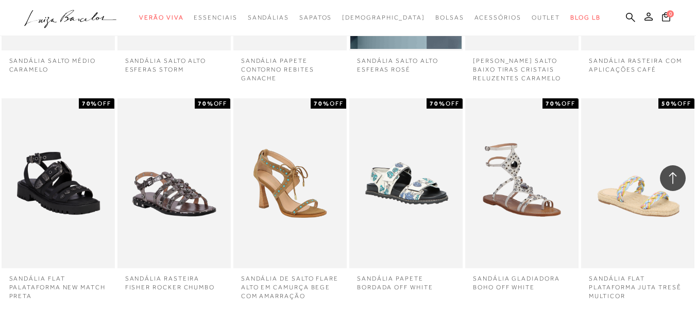
scroll to position [33485, 0]
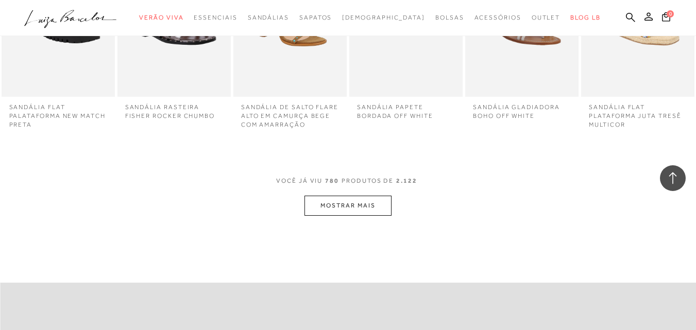
click at [344, 196] on button "MOSTRAR MAIS" at bounding box center [347, 206] width 87 height 20
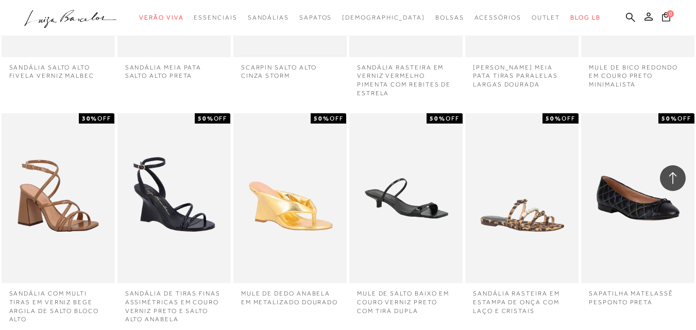
scroll to position [33829, 0]
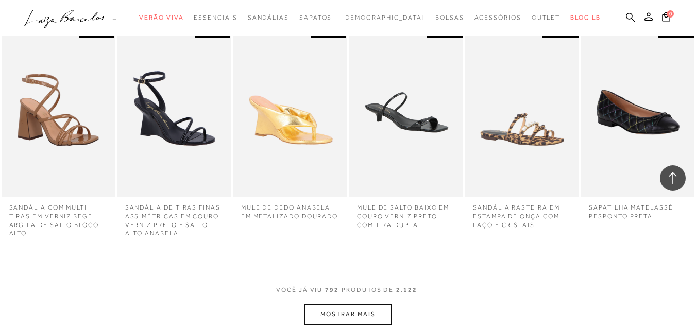
click at [348, 304] on button "MOSTRAR MAIS" at bounding box center [347, 314] width 87 height 20
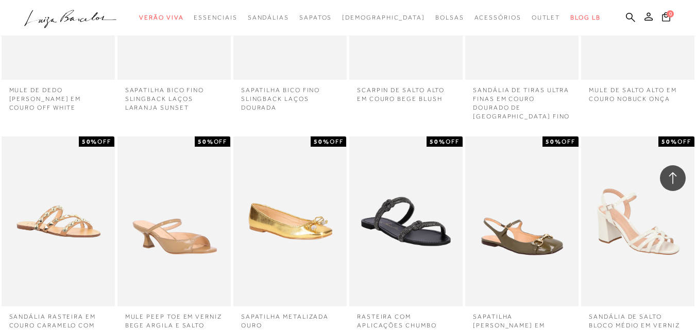
scroll to position [34258, 0]
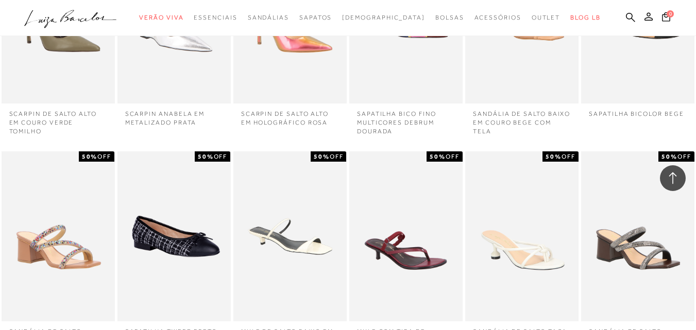
scroll to position [34688, 0]
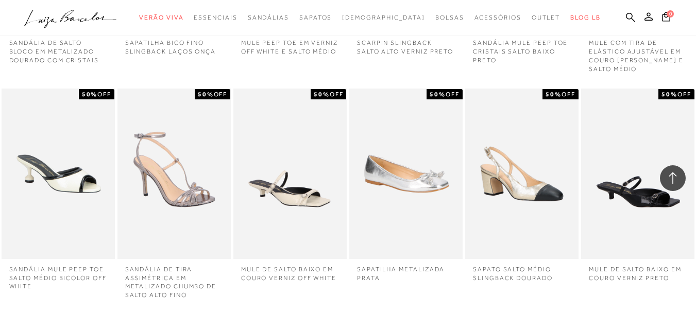
scroll to position [35202, 0]
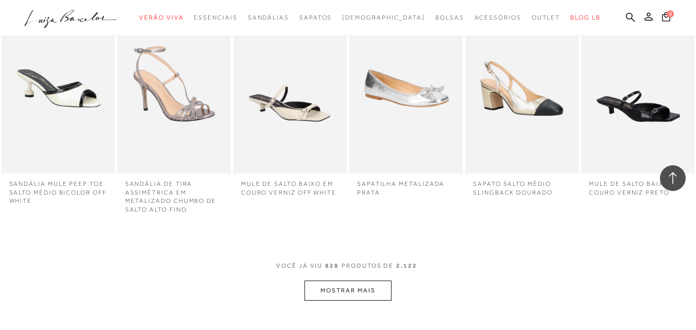
click at [354, 281] on button "MOSTRAR MAIS" at bounding box center [347, 291] width 87 height 20
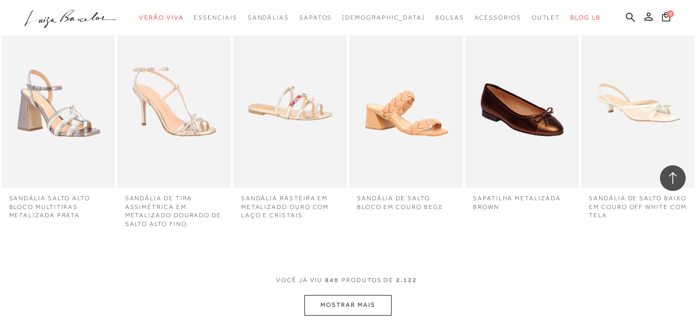
scroll to position [35717, 0]
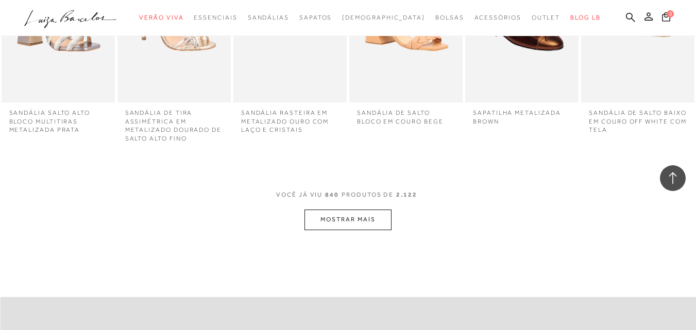
click at [360, 210] on button "MOSTRAR MAIS" at bounding box center [347, 220] width 87 height 20
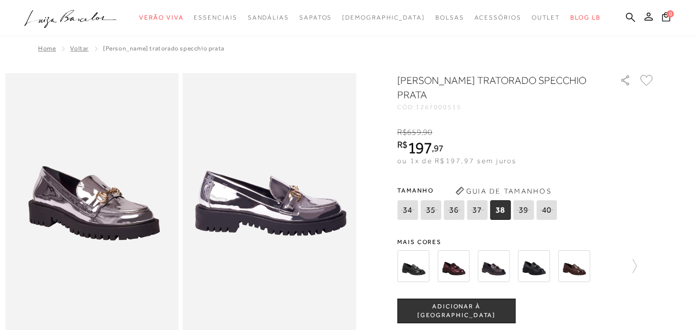
scroll to position [86, 0]
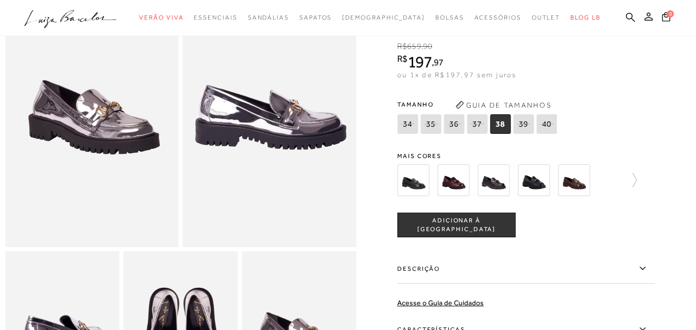
click at [480, 121] on icon at bounding box center [477, 123] width 14 height 13
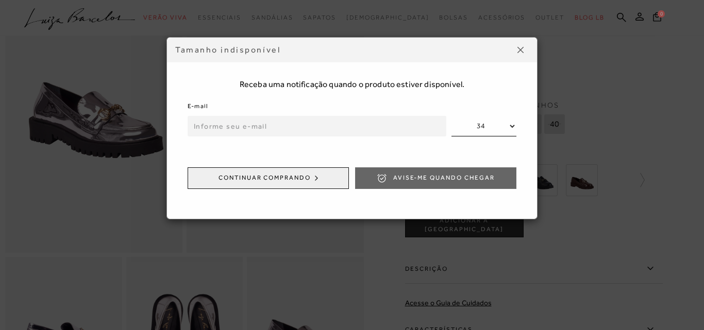
click at [520, 48] on img at bounding box center [520, 50] width 6 height 6
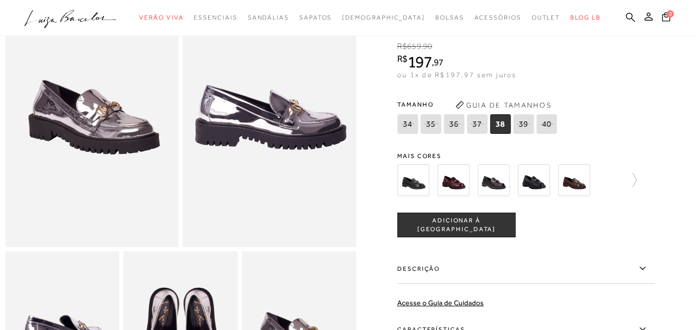
click at [506, 121] on span "38" at bounding box center [500, 124] width 21 height 20
click at [465, 177] on img at bounding box center [453, 180] width 32 height 32
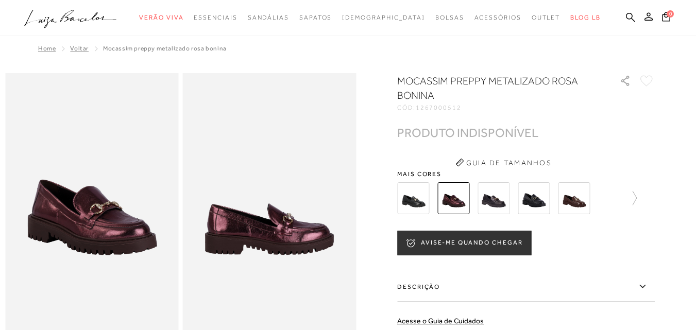
click at [491, 200] on img at bounding box center [494, 198] width 32 height 32
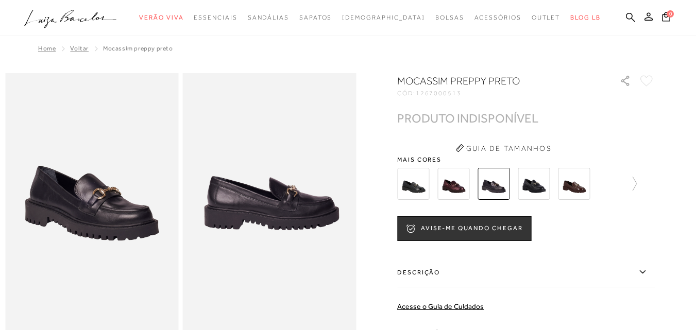
click at [571, 182] on img at bounding box center [574, 184] width 32 height 32
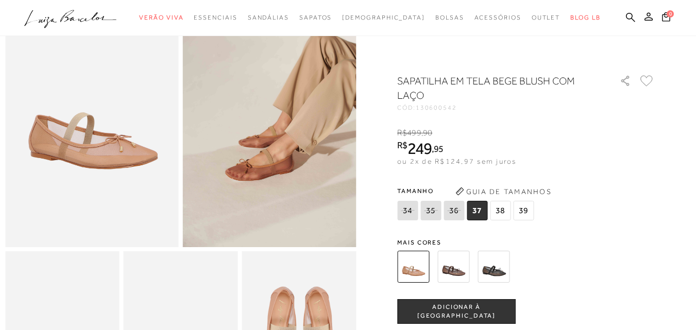
scroll to position [172, 0]
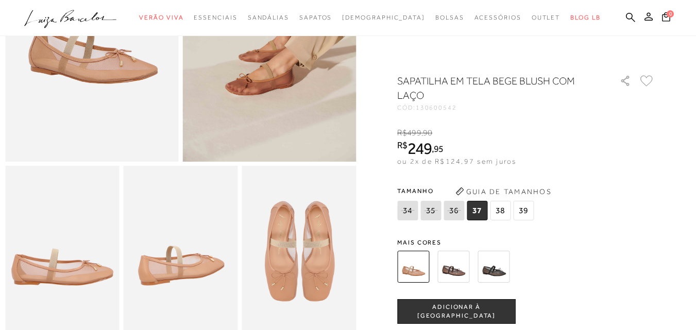
click at [461, 269] on img at bounding box center [453, 267] width 32 height 32
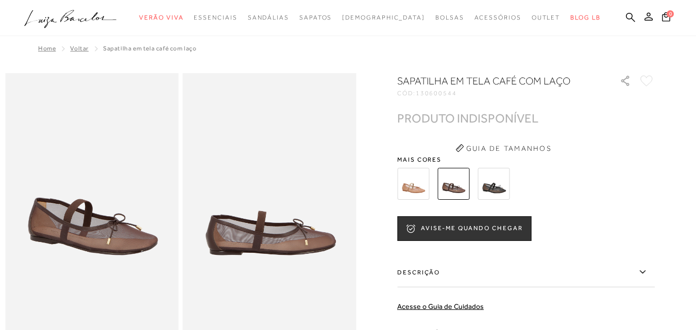
scroll to position [86, 0]
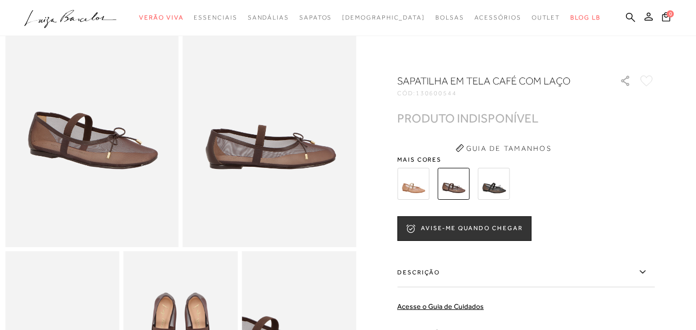
click at [489, 181] on img at bounding box center [494, 184] width 32 height 32
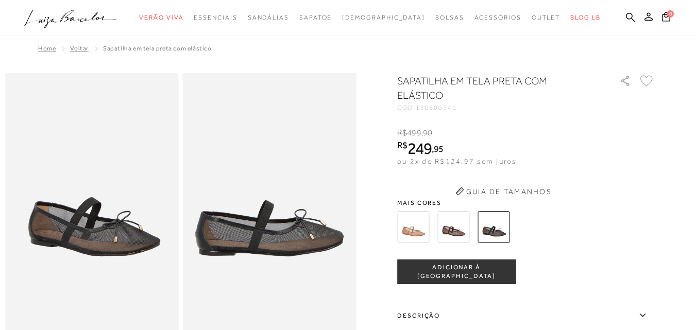
click at [418, 179] on div "SAPATILHA EM TELA PRETA COM ELÁSTICO CÓD: 130600541 × É necessário selecionar u…" at bounding box center [526, 282] width 258 height 417
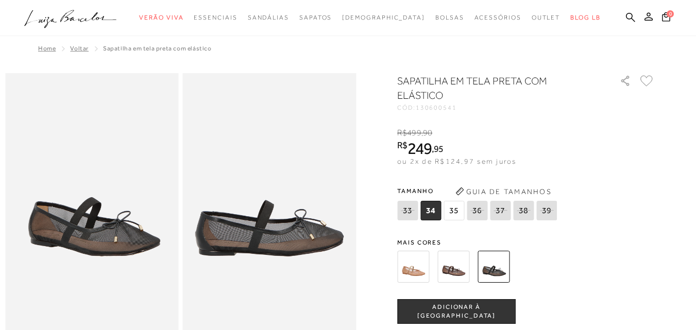
click at [425, 265] on img at bounding box center [413, 267] width 32 height 32
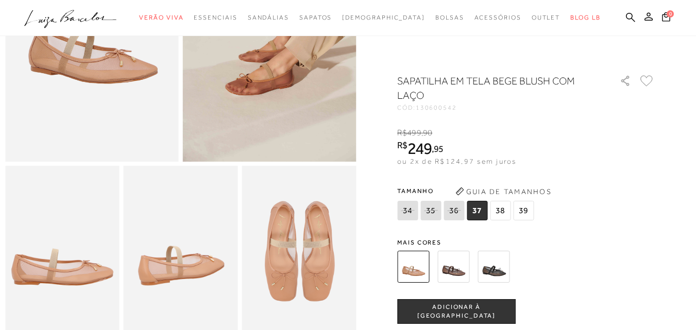
scroll to position [258, 0]
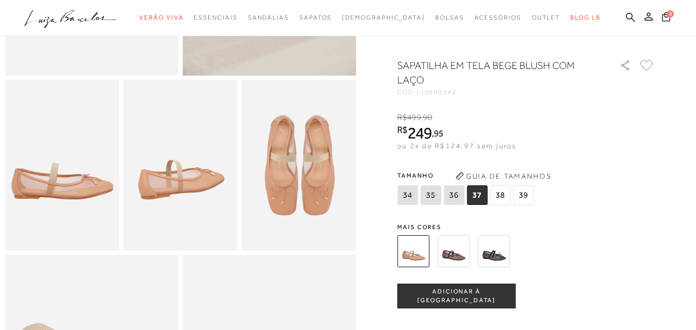
click at [461, 305] on span "ADICIONAR À [GEOGRAPHIC_DATA]" at bounding box center [456, 296] width 117 height 18
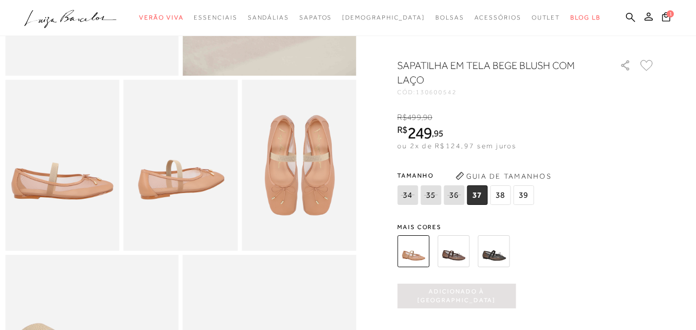
scroll to position [0, 0]
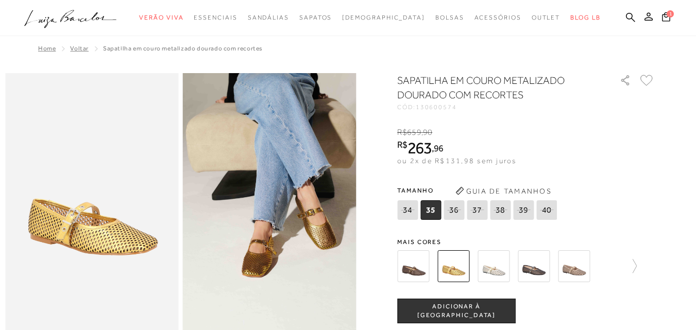
click at [416, 268] on img at bounding box center [413, 266] width 32 height 32
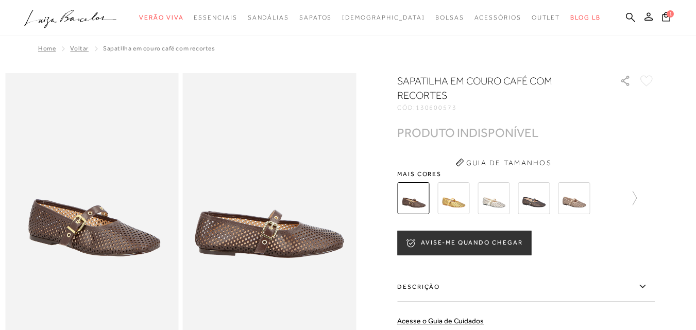
click at [542, 199] on img at bounding box center [534, 198] width 32 height 32
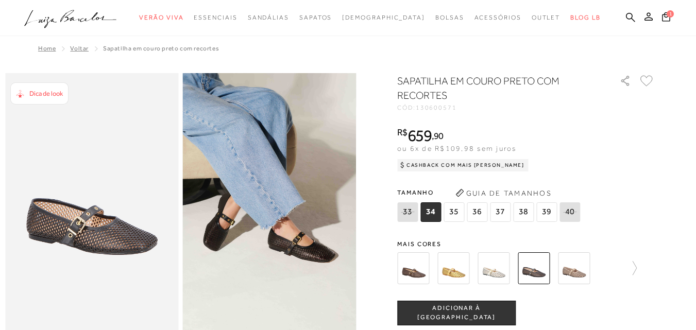
click at [576, 277] on img at bounding box center [574, 268] width 32 height 32
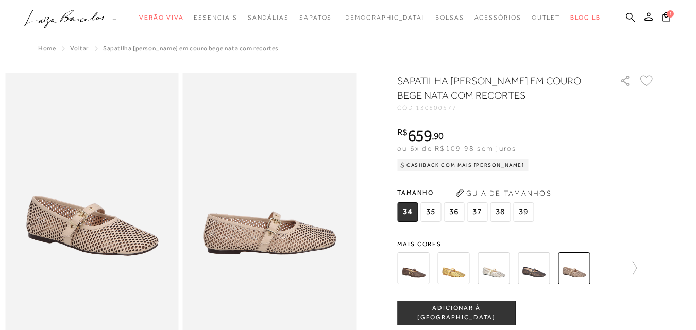
click at [497, 276] on img at bounding box center [494, 268] width 32 height 32
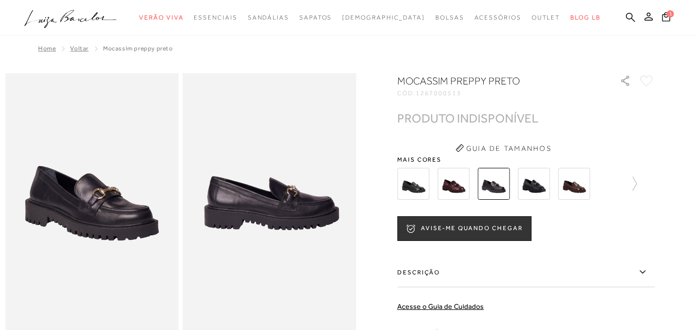
click at [460, 185] on img at bounding box center [453, 184] width 32 height 32
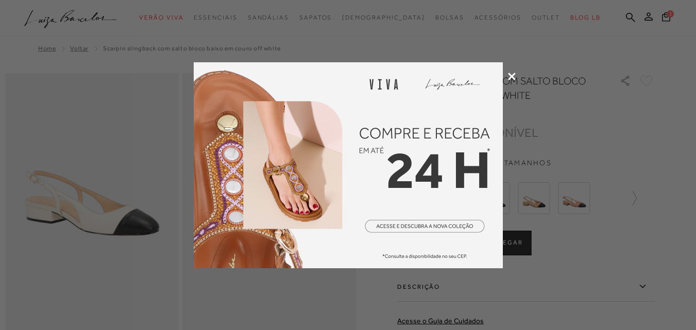
click at [511, 74] on icon at bounding box center [512, 77] width 8 height 8
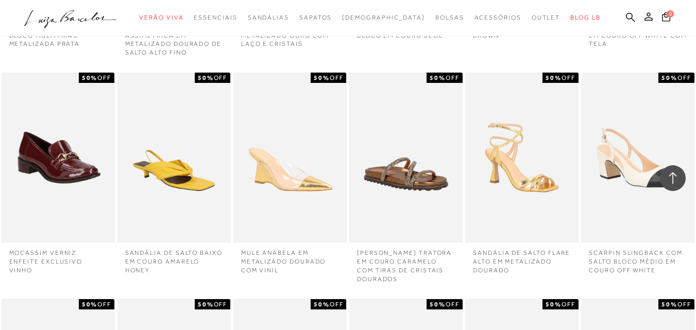
scroll to position [35975, 0]
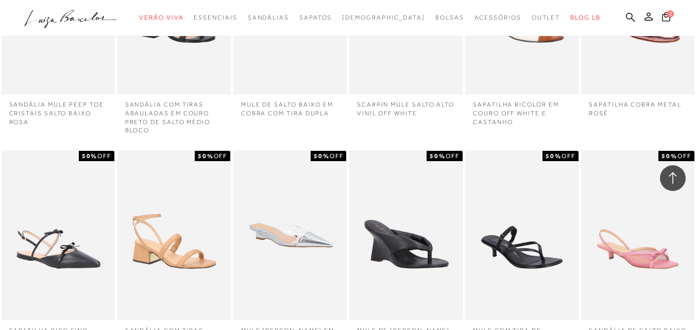
scroll to position [36490, 0]
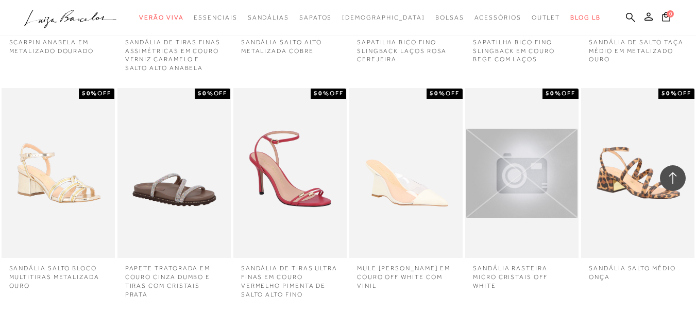
scroll to position [37005, 0]
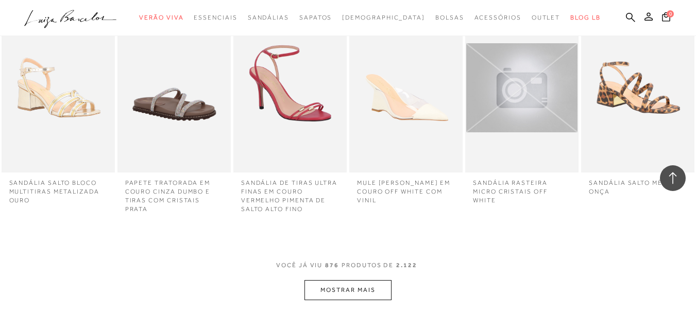
click at [337, 280] on button "MOSTRAR MAIS" at bounding box center [347, 290] width 87 height 20
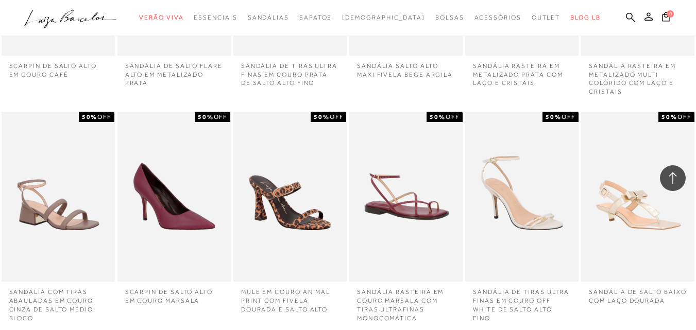
scroll to position [37435, 0]
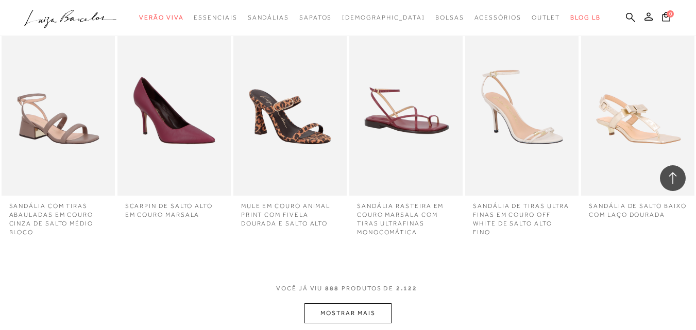
click at [340, 303] on button "MOSTRAR MAIS" at bounding box center [347, 313] width 87 height 20
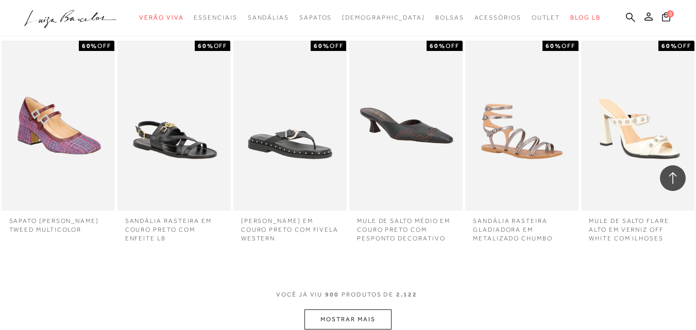
scroll to position [37950, 0]
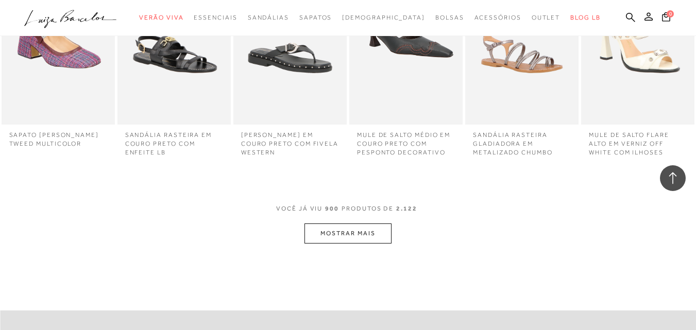
click at [377, 224] on button "MOSTRAR MAIS" at bounding box center [347, 234] width 87 height 20
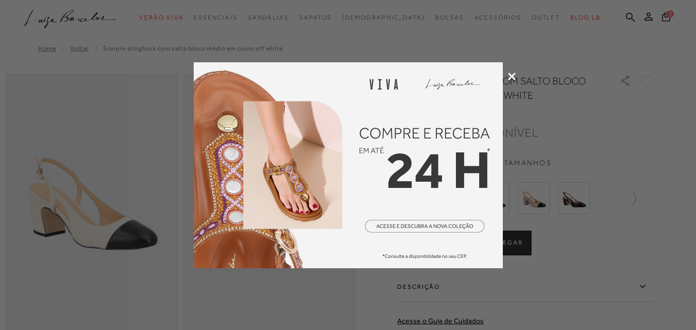
click at [509, 76] on icon at bounding box center [512, 77] width 8 height 8
